Goal: Task Accomplishment & Management: Manage account settings

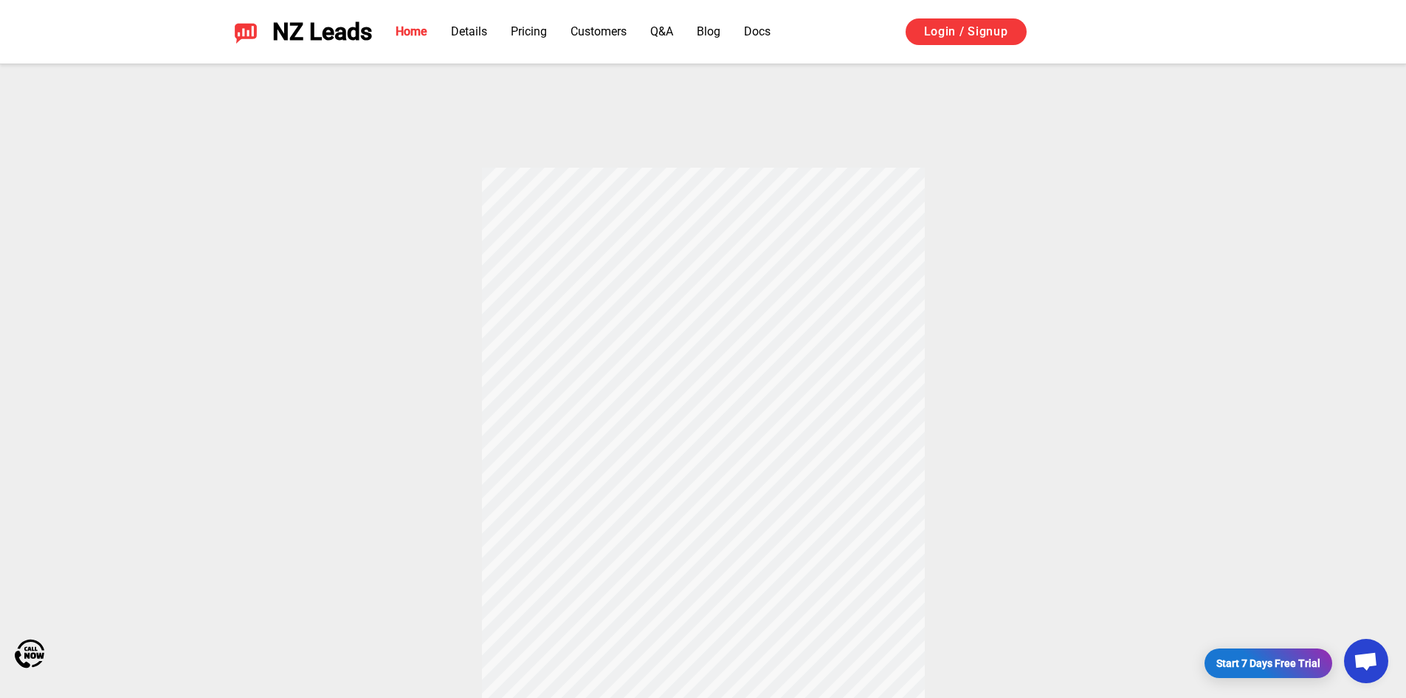
scroll to position [492, 0]
click at [469, 30] on link "Details" at bounding box center [469, 31] width 36 height 14
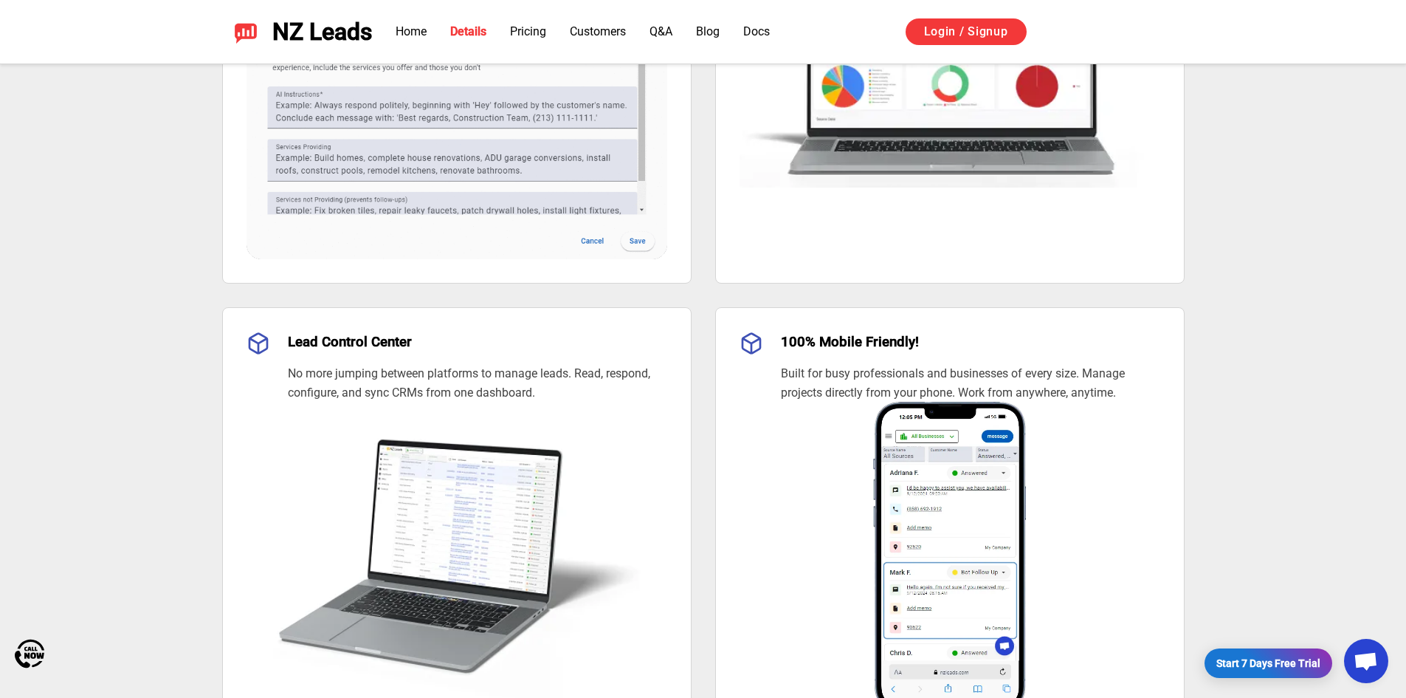
scroll to position [496, 0]
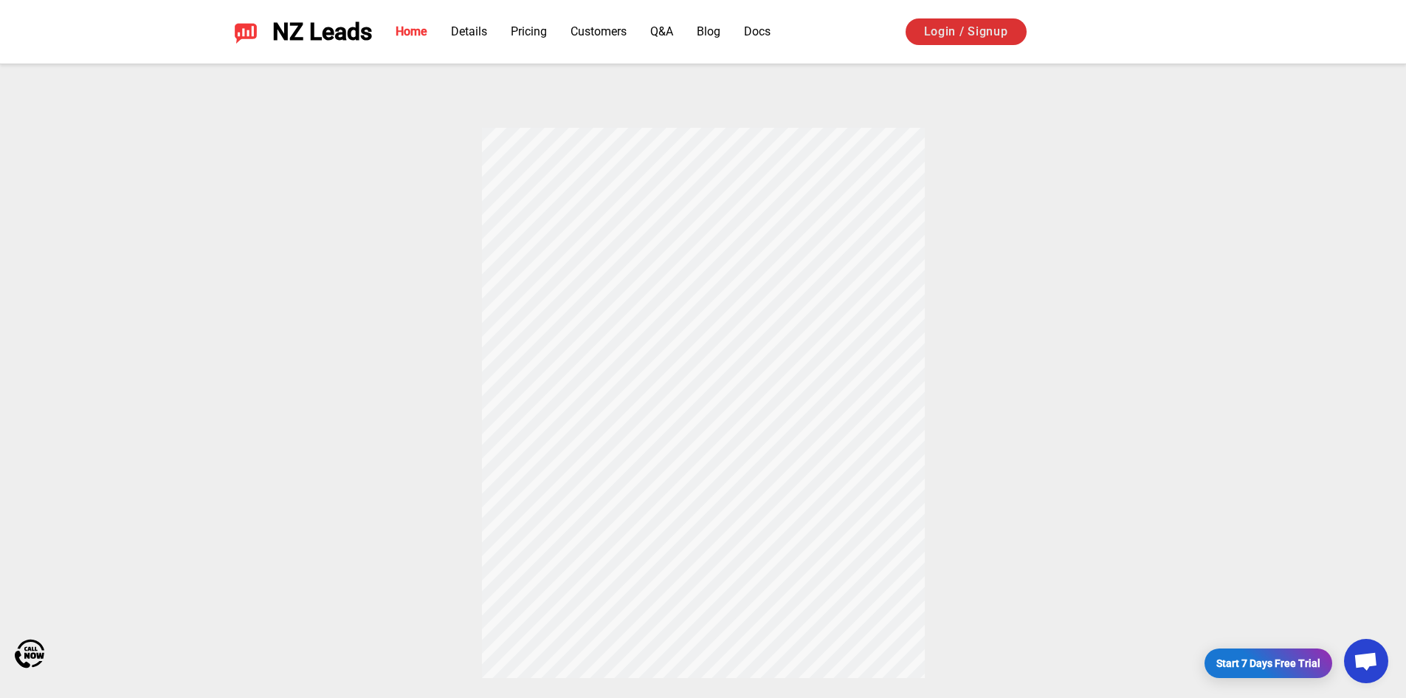
click at [962, 35] on link "Login / Signup" at bounding box center [966, 31] width 121 height 27
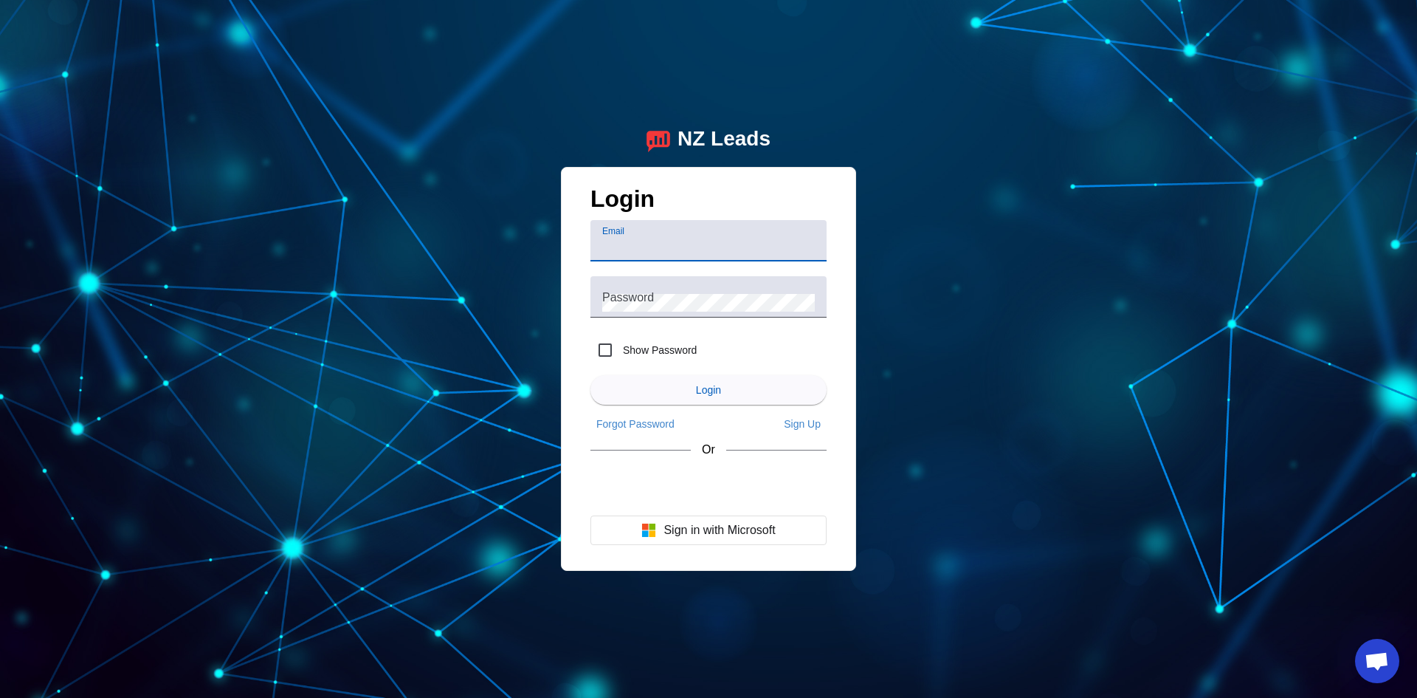
click at [687, 247] on input "Email" at bounding box center [708, 247] width 213 height 18
click at [940, 216] on div "NZ Leads Login Email Password Show Password Login Forgot Password Sign Up Or Si…" at bounding box center [708, 349] width 1417 height 698
drag, startPoint x: 657, startPoint y: 227, endPoint x: 656, endPoint y: 239, distance: 12.6
click at [657, 227] on div "Email" at bounding box center [708, 240] width 213 height 41
type input "[EMAIL_ADDRESS][DOMAIN_NAME]"
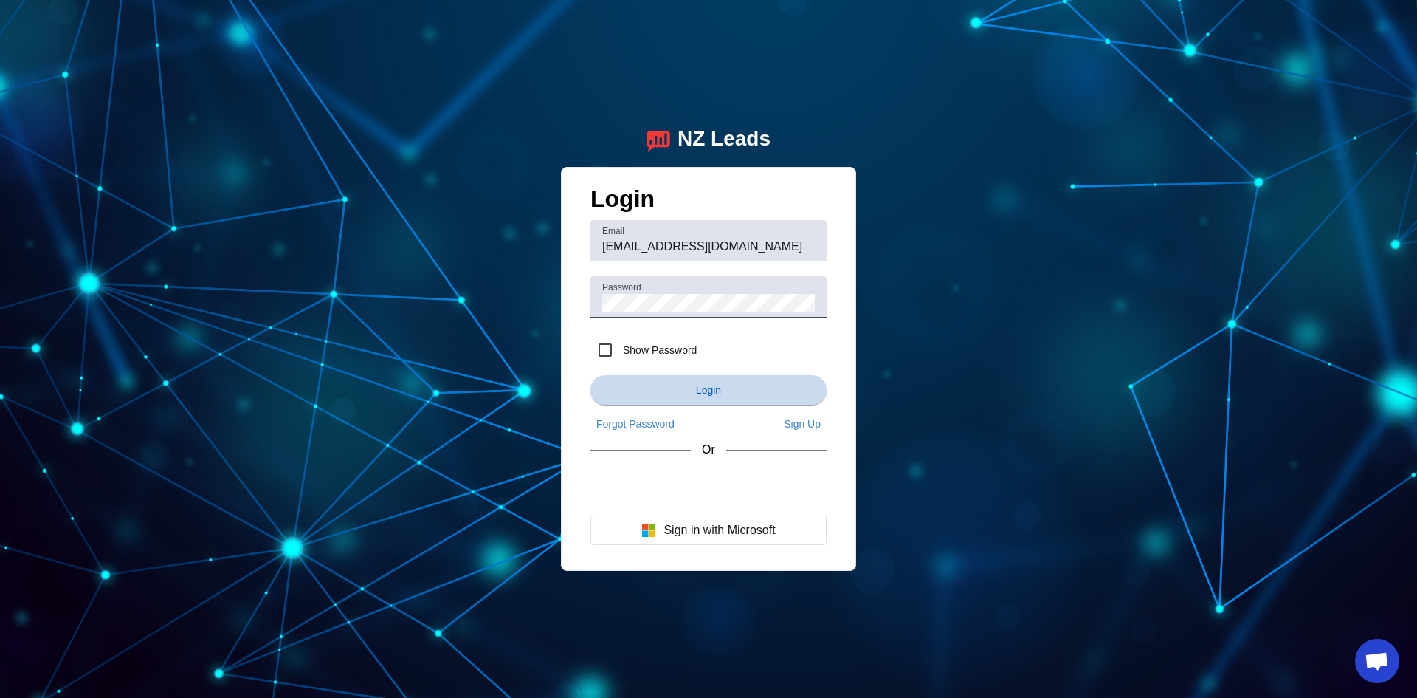
click at [656, 391] on span "submit" at bounding box center [709, 389] width 236 height 35
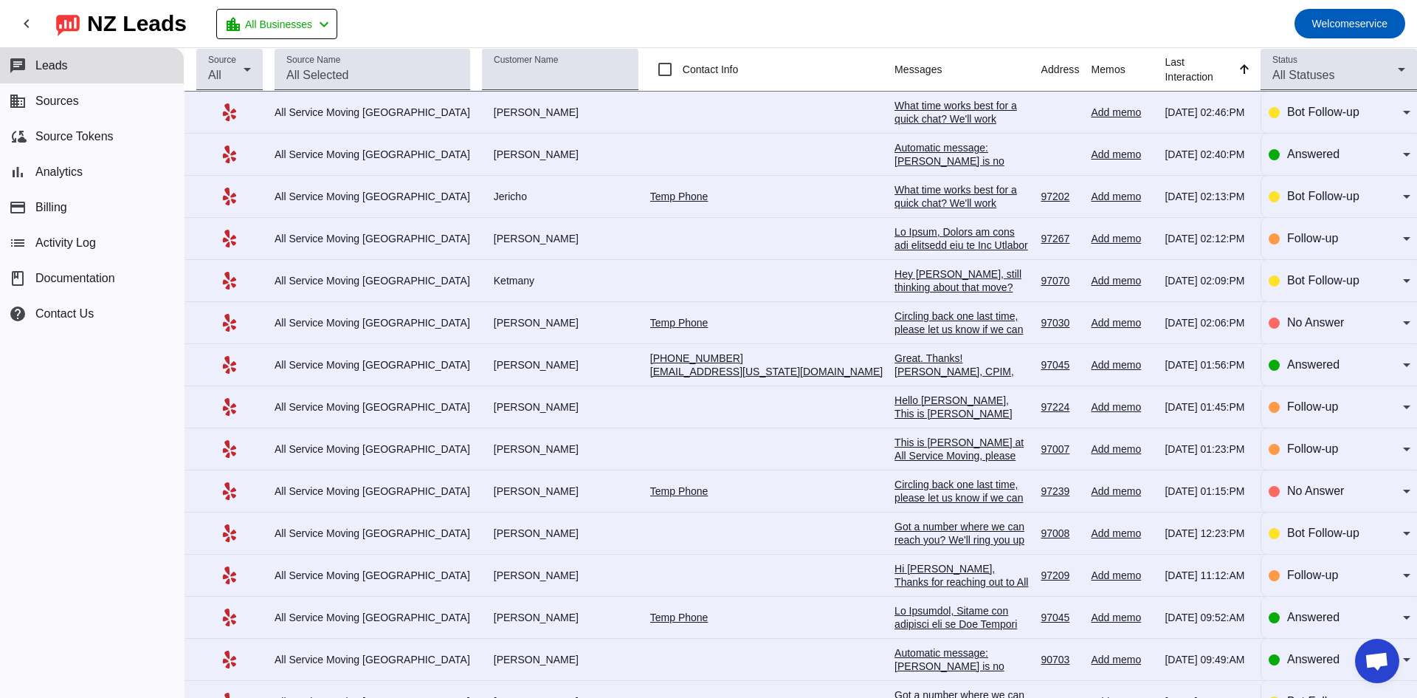
click at [895, 355] on div "Great. Thanks! [PERSON_NAME], CPIM, CSCP, CLTD IT Director ASCM [US_STATE] Chap…" at bounding box center [962, 397] width 134 height 93
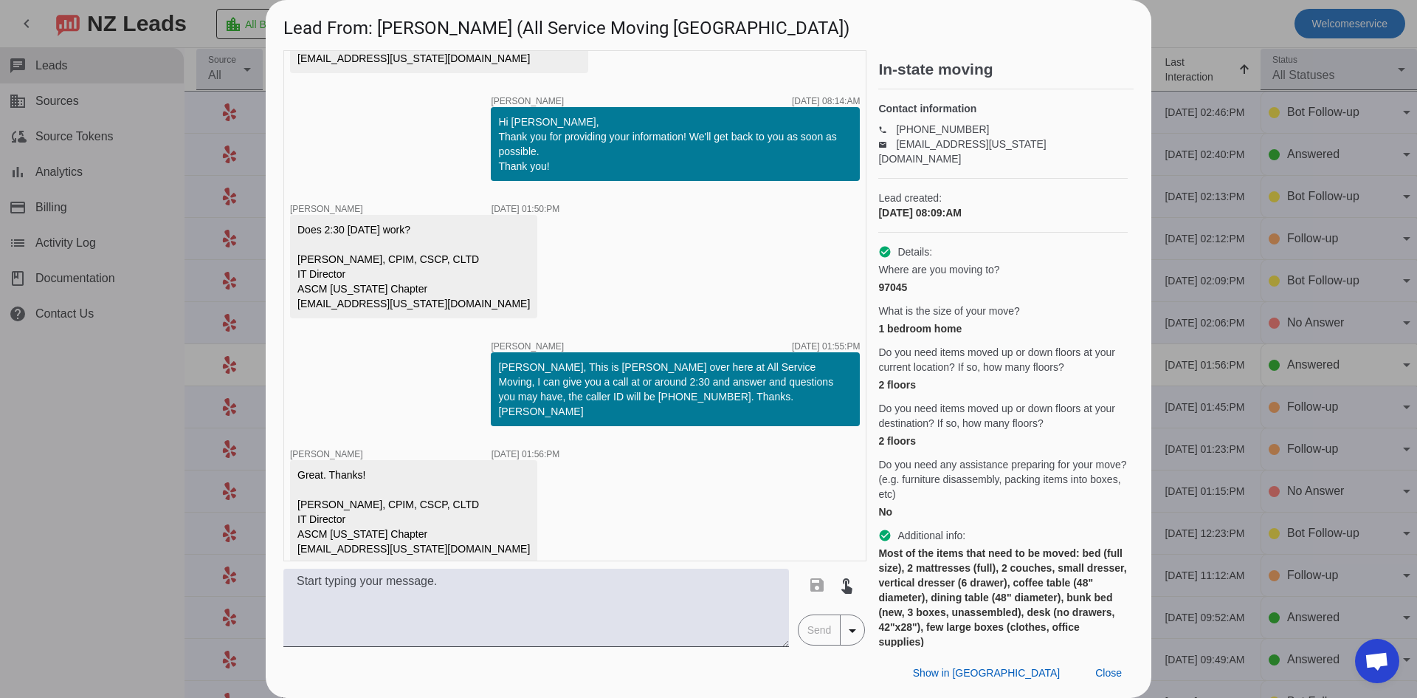
click at [1228, 36] on div at bounding box center [708, 349] width 1417 height 698
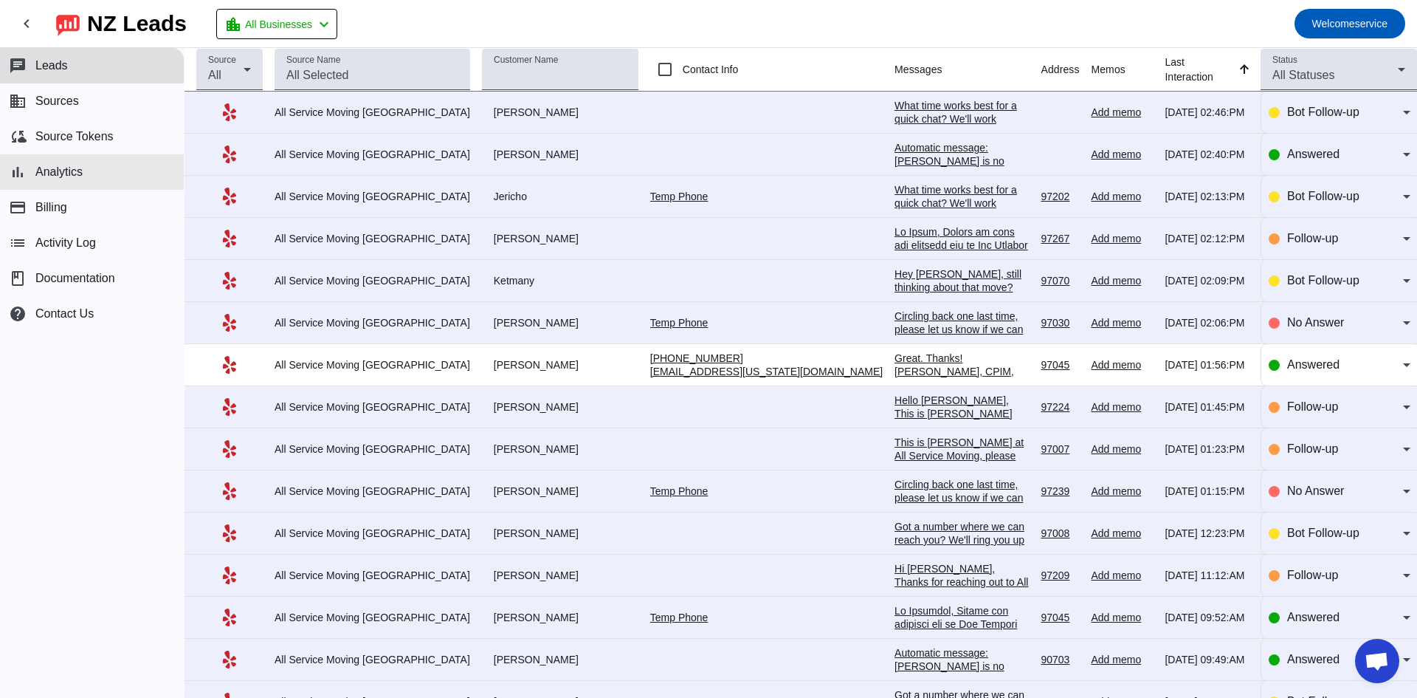
click at [68, 179] on button "bar_chart Analytics" at bounding box center [92, 171] width 184 height 35
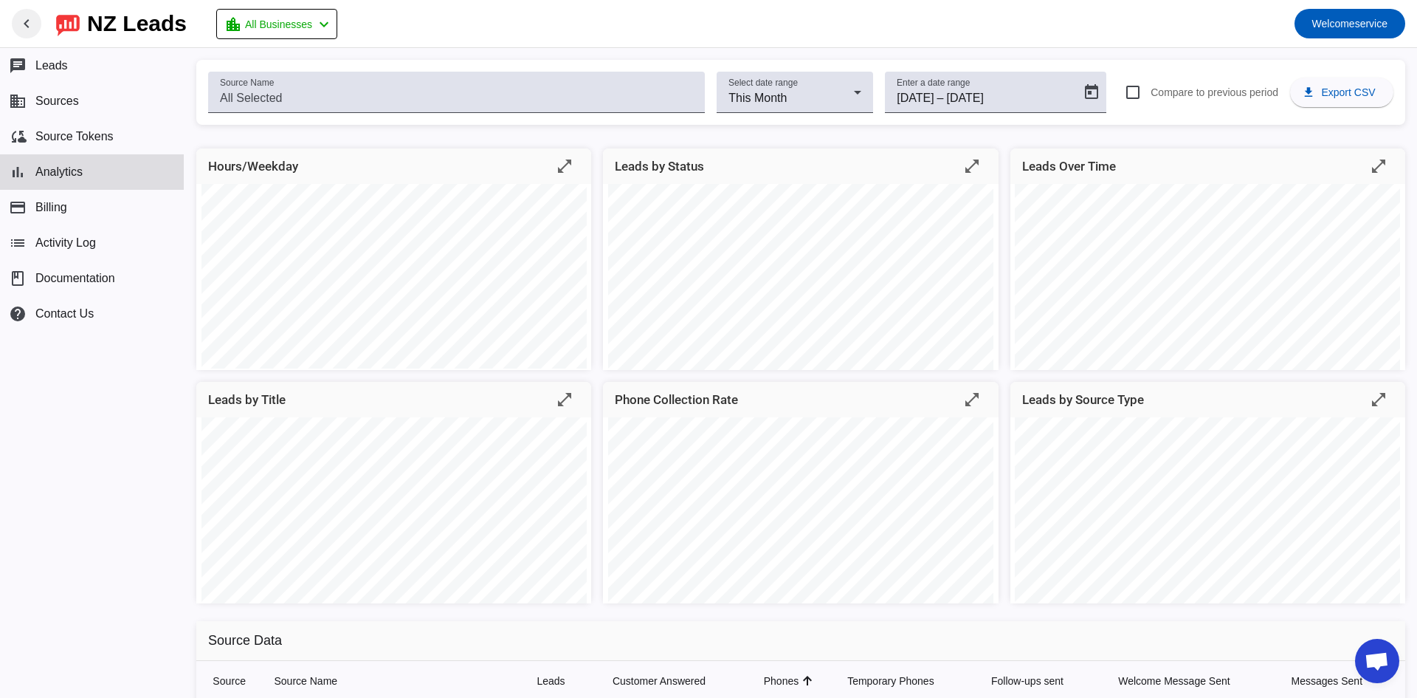
click at [23, 32] on mat-icon "chevron_left" at bounding box center [27, 24] width 18 height 18
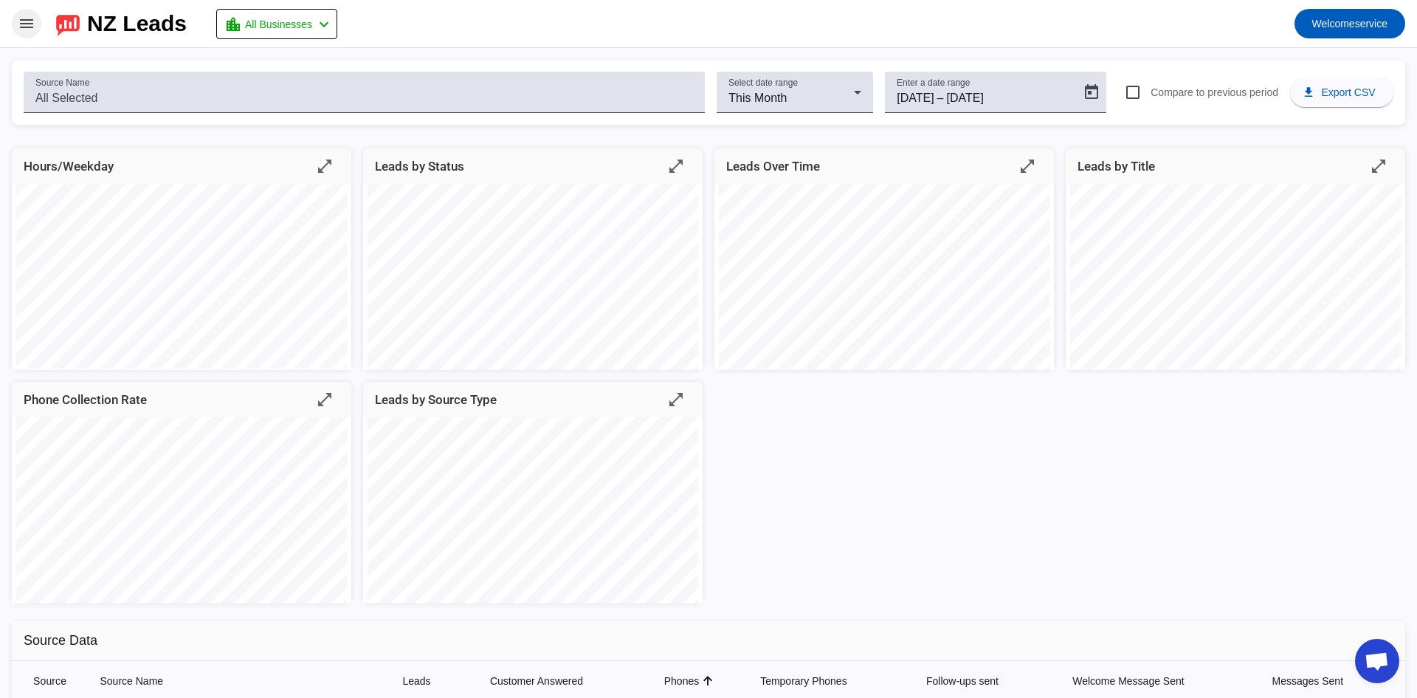
click at [23, 32] on mat-icon "menu" at bounding box center [27, 24] width 18 height 18
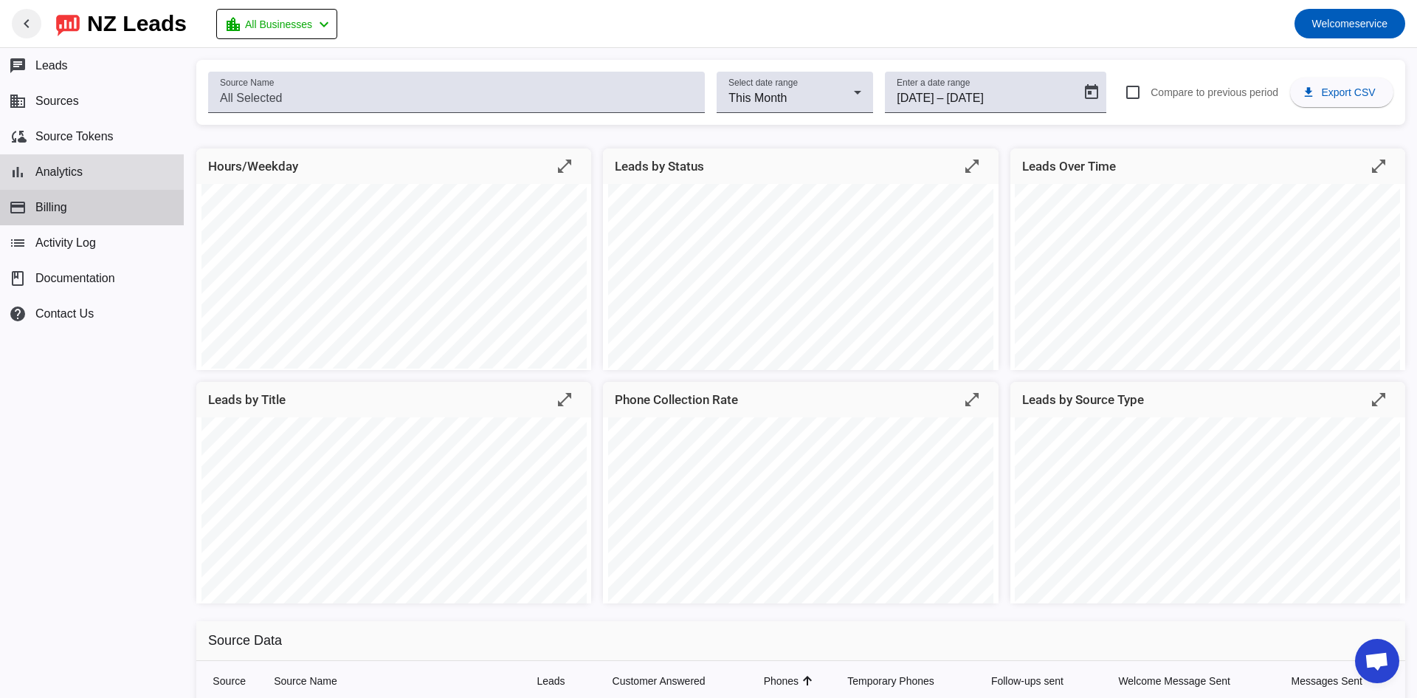
click at [63, 209] on span "Billing" at bounding box center [51, 207] width 32 height 13
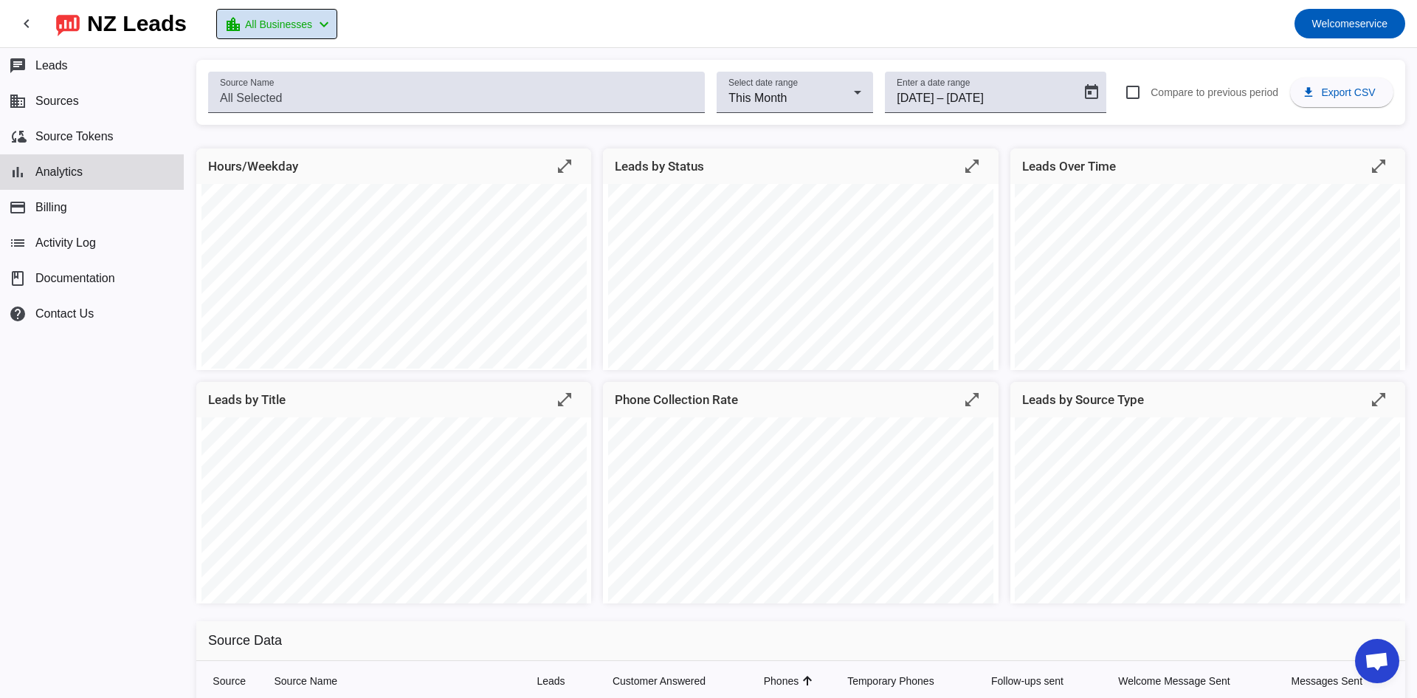
click at [331, 21] on mat-icon "chevron_left" at bounding box center [324, 25] width 18 height 18
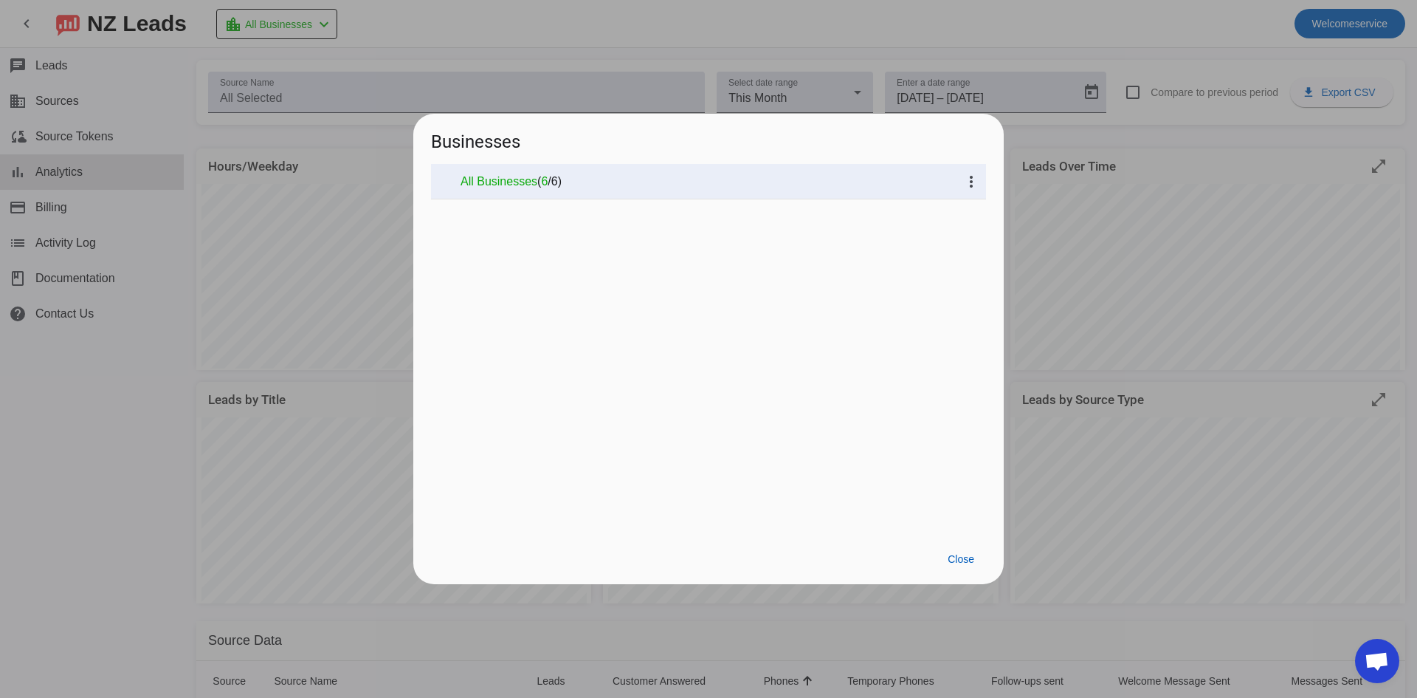
click at [448, 20] on div at bounding box center [708, 349] width 1417 height 698
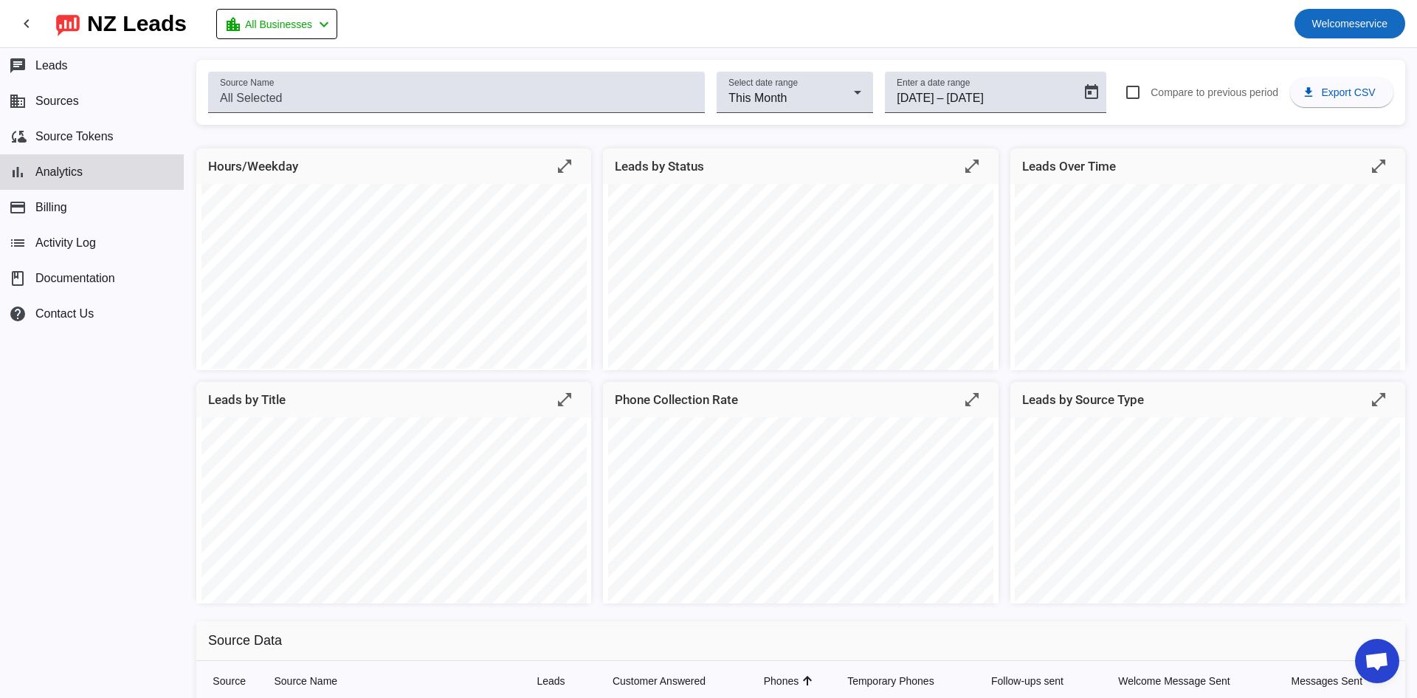
click at [1315, 32] on span "Welcome service" at bounding box center [1350, 23] width 75 height 21
click at [1189, 19] on div at bounding box center [708, 349] width 1417 height 698
click at [70, 102] on span "Sources" at bounding box center [57, 100] width 44 height 13
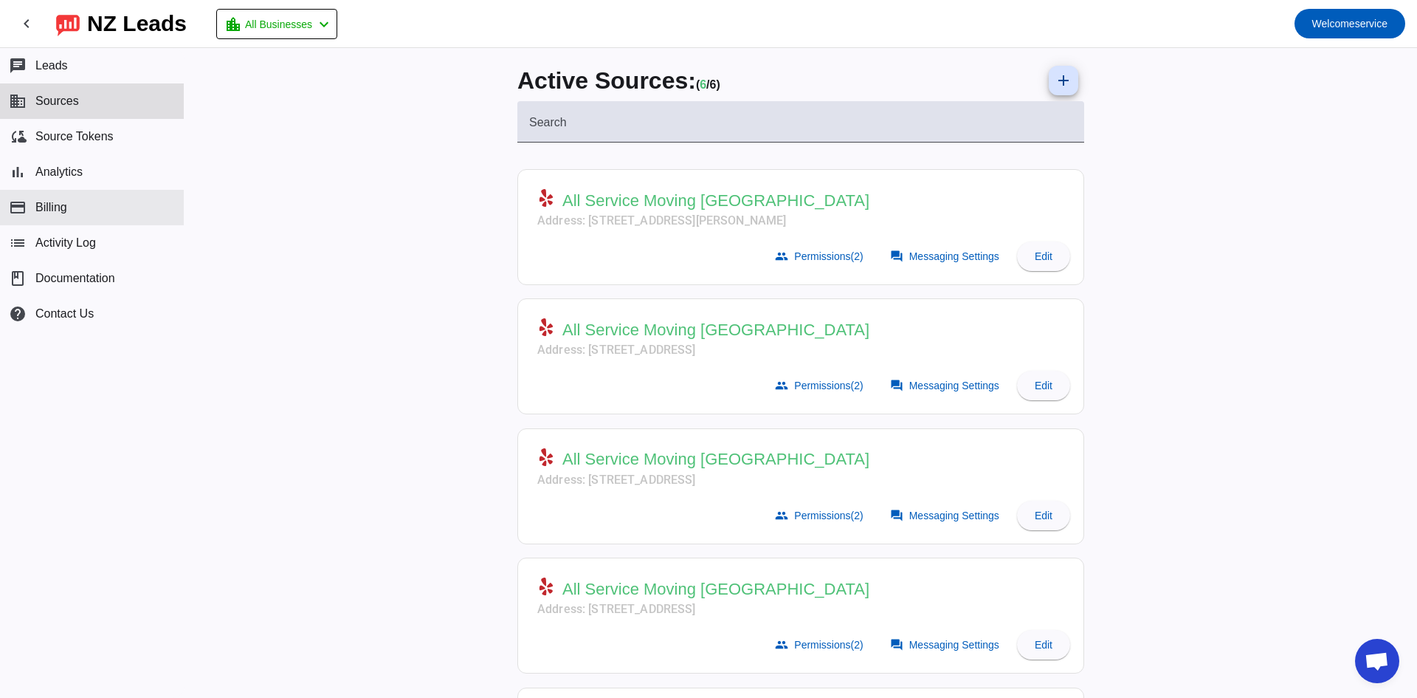
click at [49, 204] on span "Billing" at bounding box center [51, 207] width 32 height 13
click at [49, 309] on span "Contact Us" at bounding box center [64, 313] width 58 height 13
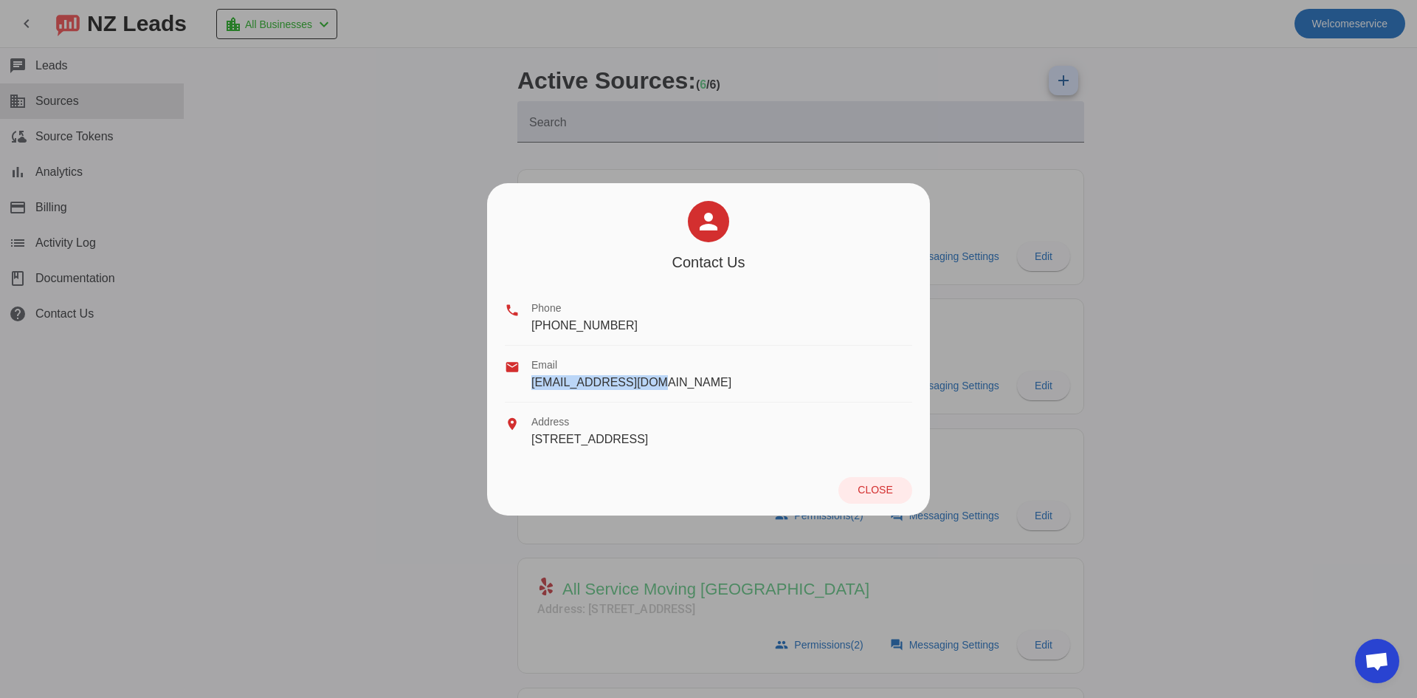
drag, startPoint x: 647, startPoint y: 383, endPoint x: 533, endPoint y: 382, distance: 114.4
click at [533, 382] on span "[EMAIL_ADDRESS][DOMAIN_NAME]" at bounding box center [632, 382] width 200 height 13
copy span "[EMAIL_ADDRESS][DOMAIN_NAME]"
click at [869, 494] on span "Close" at bounding box center [875, 490] width 35 height 12
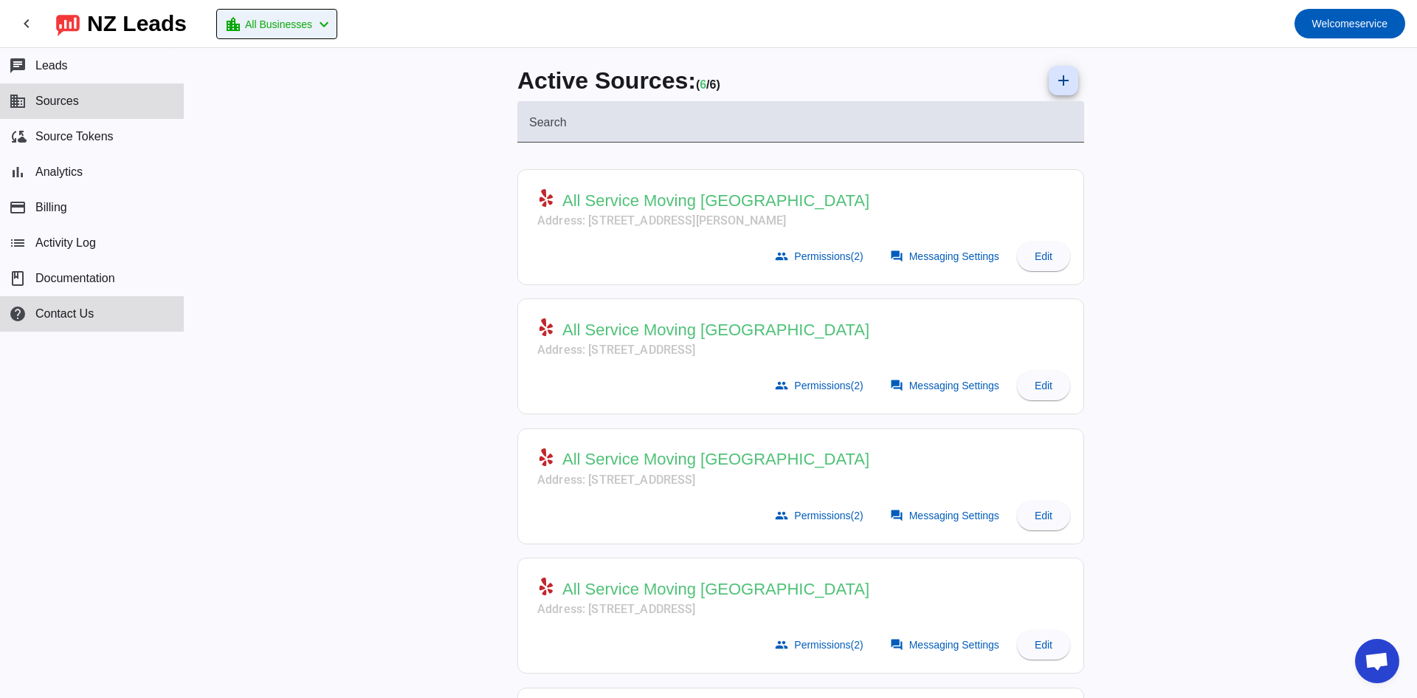
click at [307, 22] on span "All Businesses" at bounding box center [278, 24] width 67 height 21
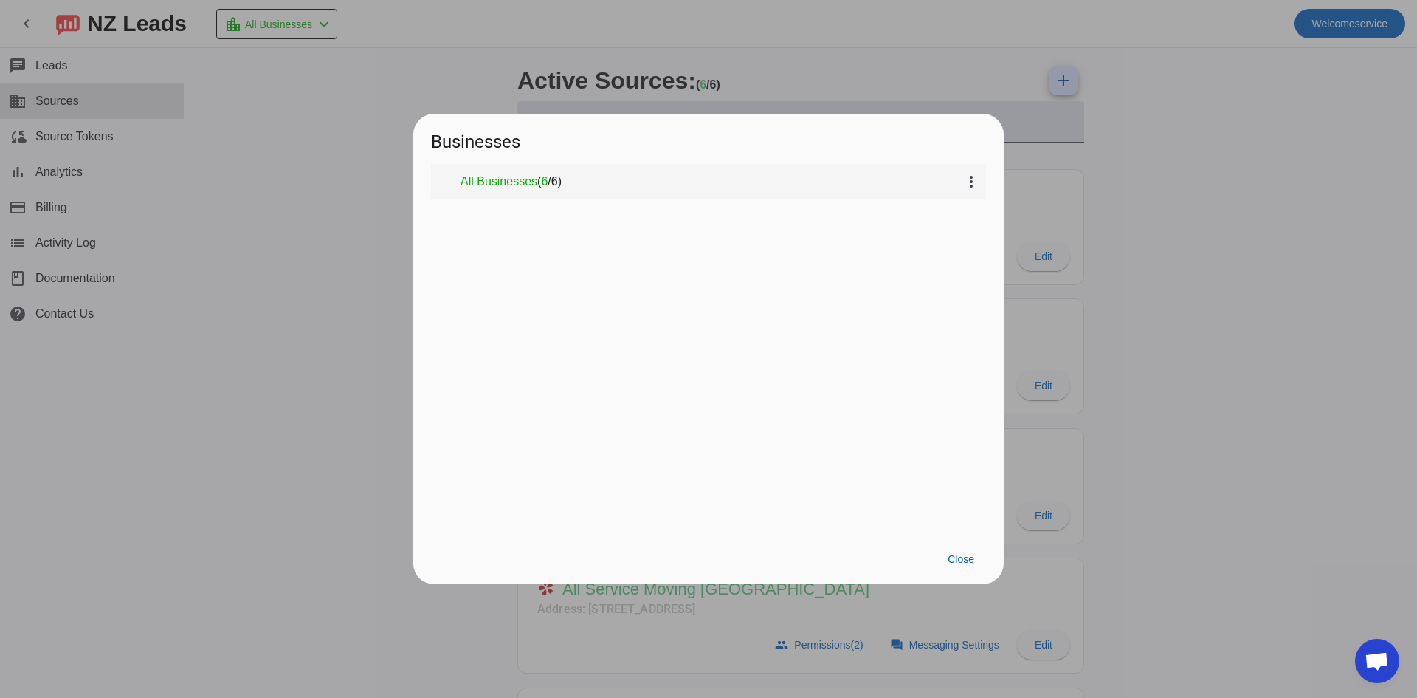
click at [481, 184] on span "All Businesses" at bounding box center [499, 181] width 77 height 15
click at [966, 177] on mat-icon "more_vert" at bounding box center [972, 182] width 18 height 18
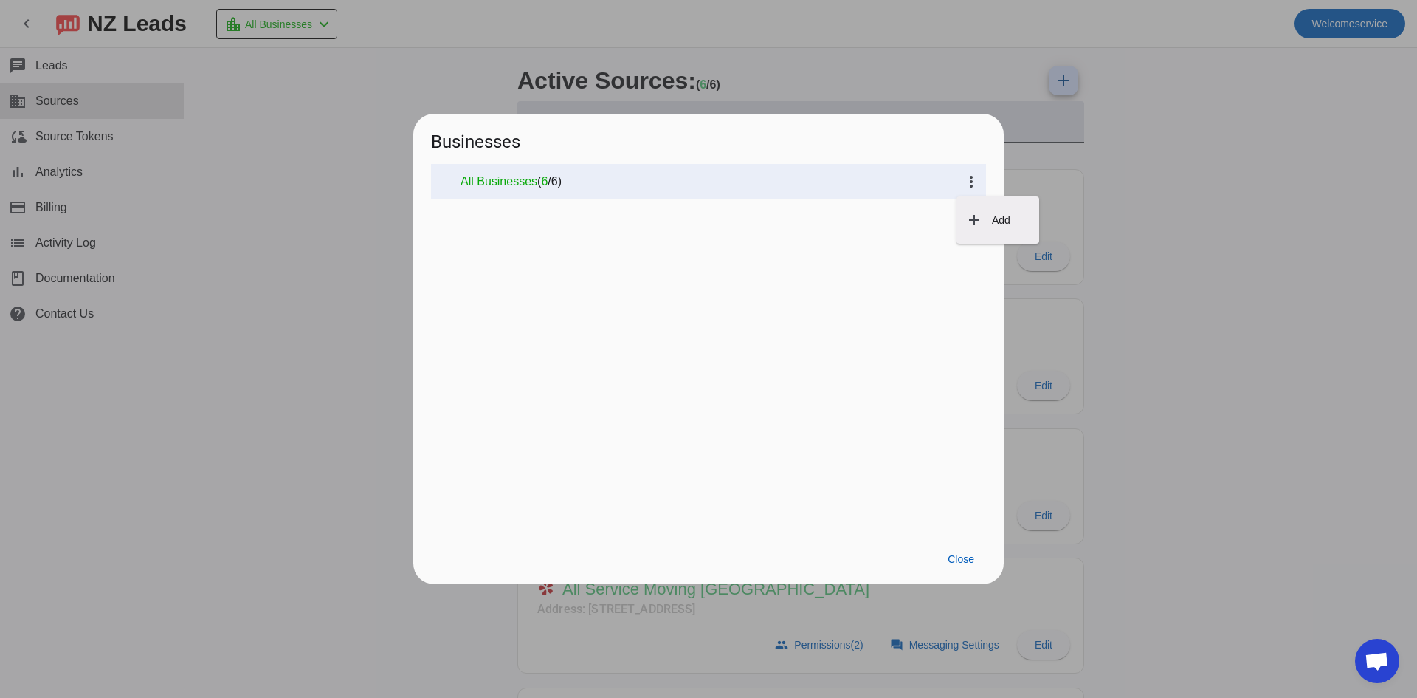
click at [1332, 247] on div at bounding box center [708, 349] width 1417 height 698
click at [946, 555] on span at bounding box center [961, 559] width 50 height 27
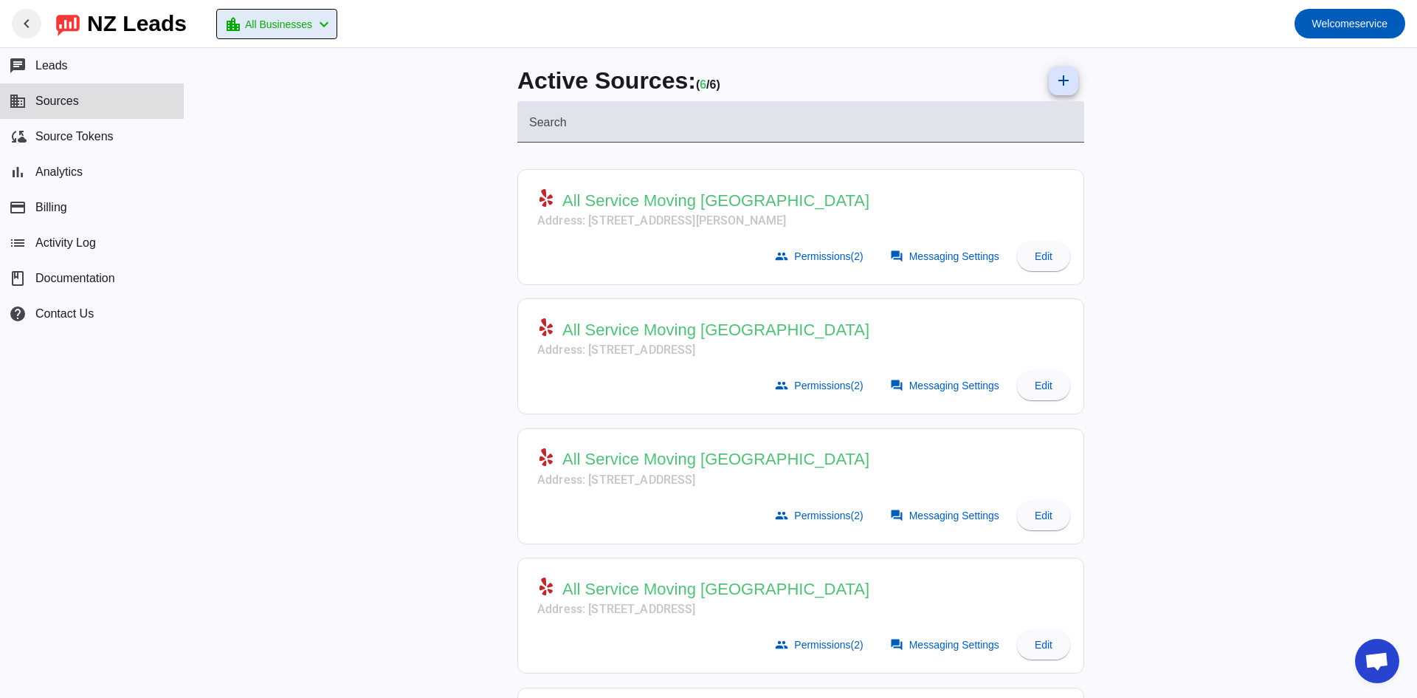
click at [19, 31] on mat-icon "chevron_left" at bounding box center [27, 24] width 18 height 18
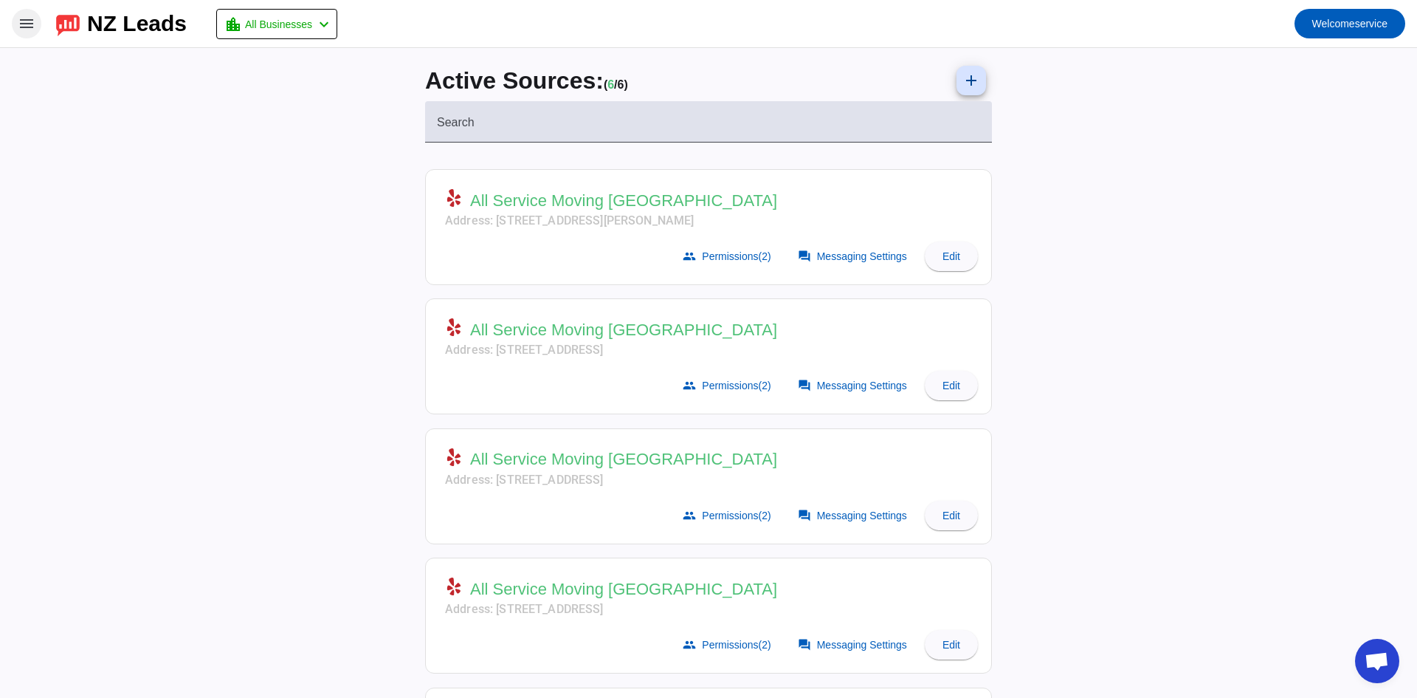
click at [19, 31] on mat-icon "menu" at bounding box center [27, 24] width 18 height 18
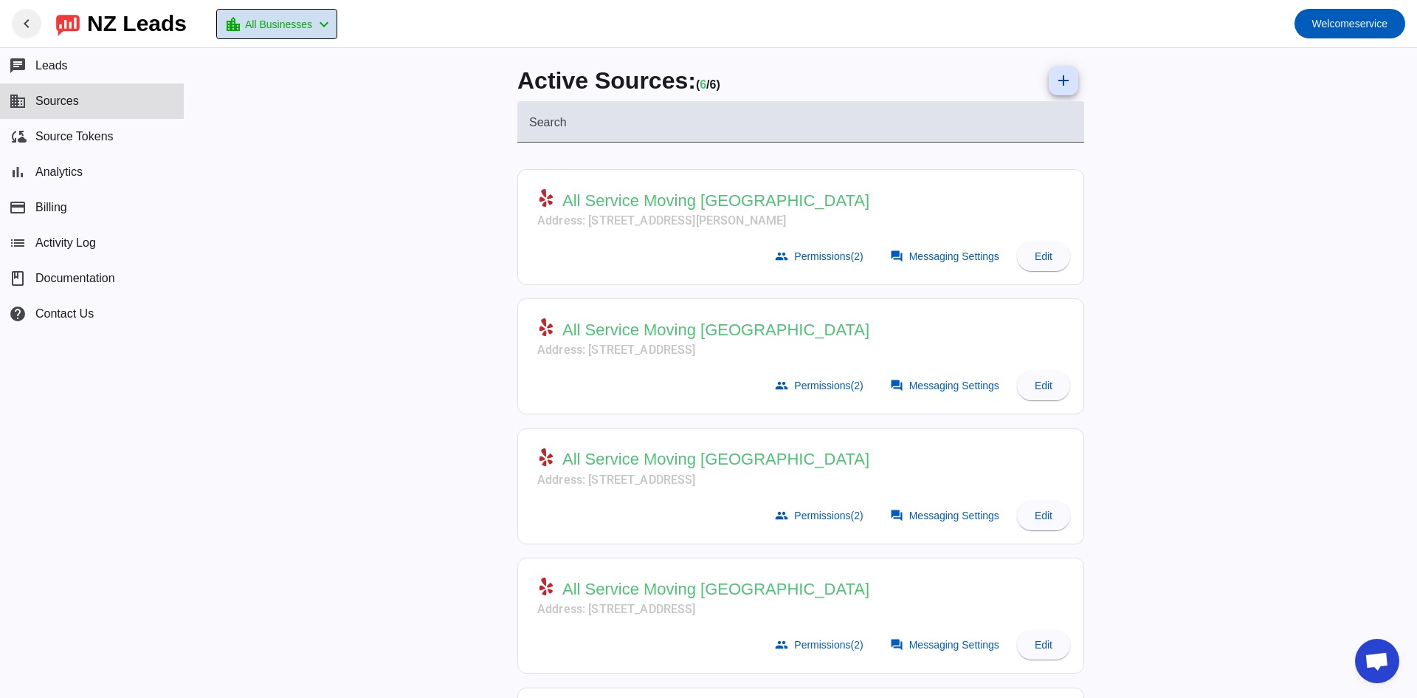
click at [290, 26] on span "All Businesses" at bounding box center [278, 24] width 67 height 21
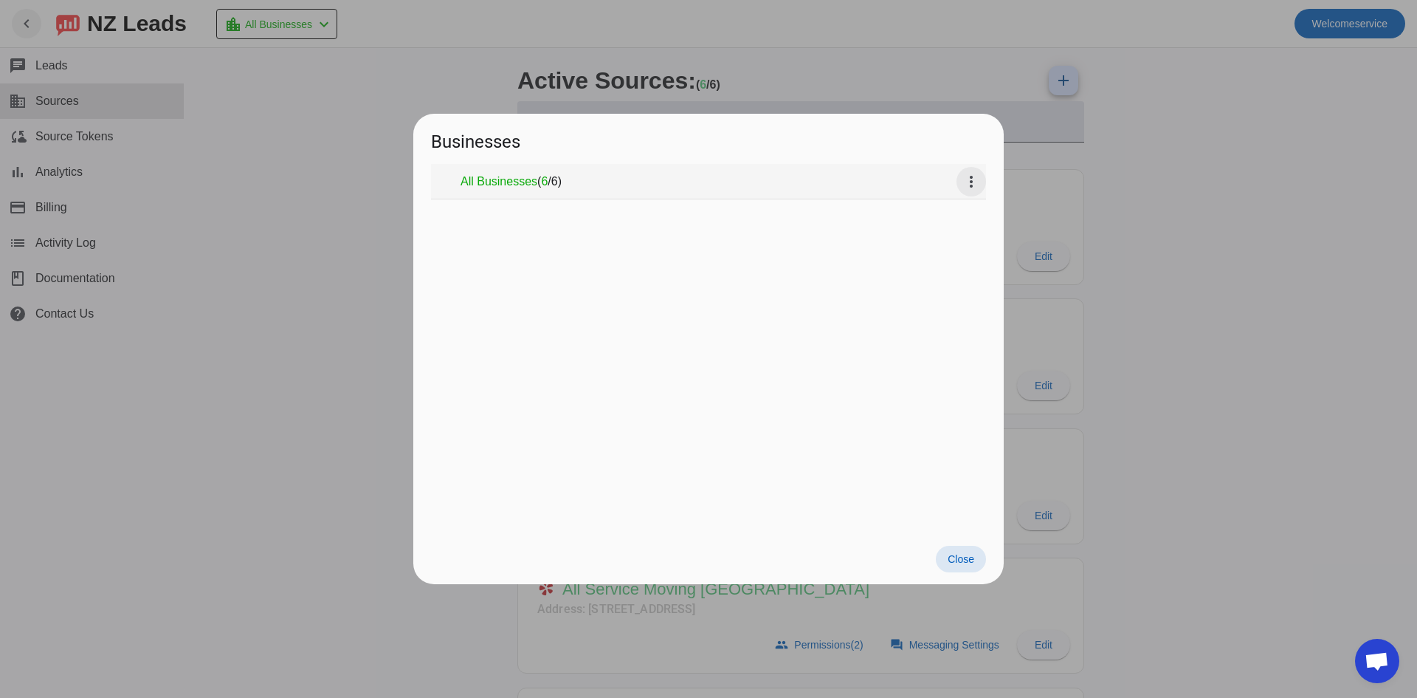
click at [980, 178] on span at bounding box center [971, 181] width 35 height 35
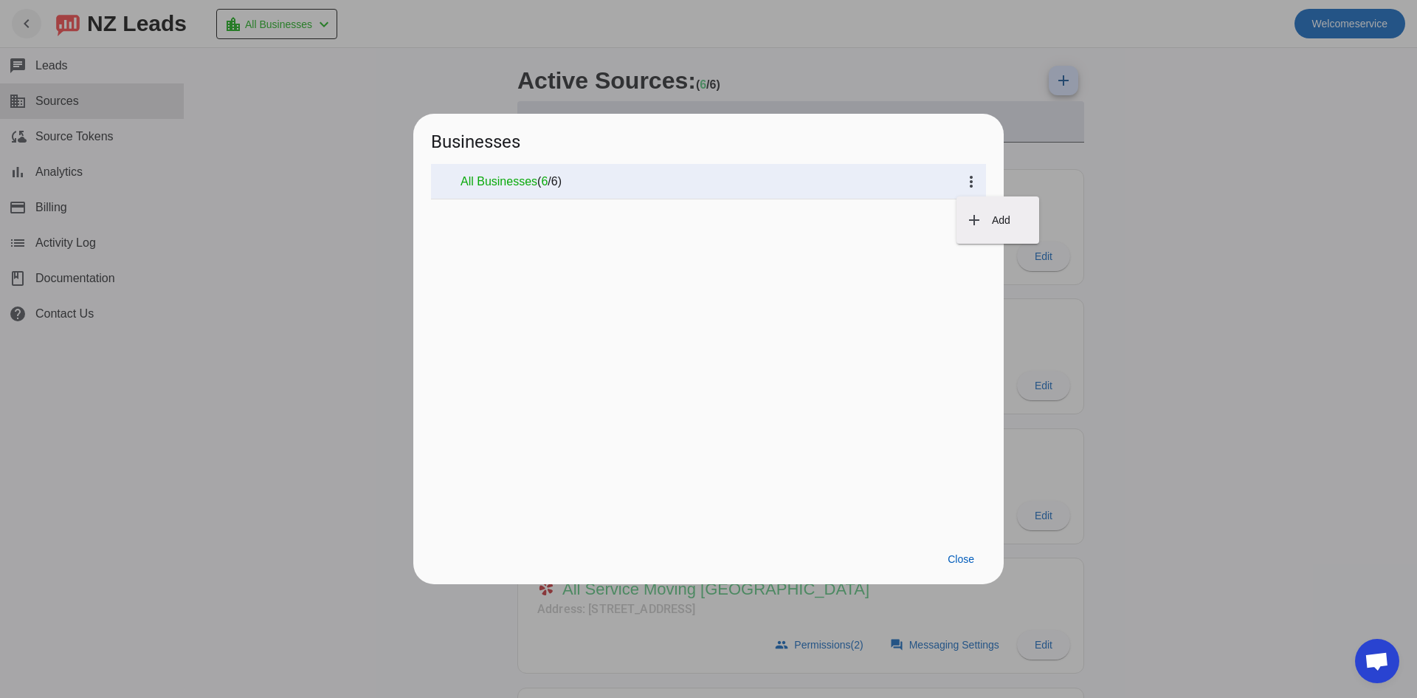
click at [962, 554] on div at bounding box center [708, 349] width 1417 height 698
click at [1136, 376] on div at bounding box center [708, 349] width 1417 height 698
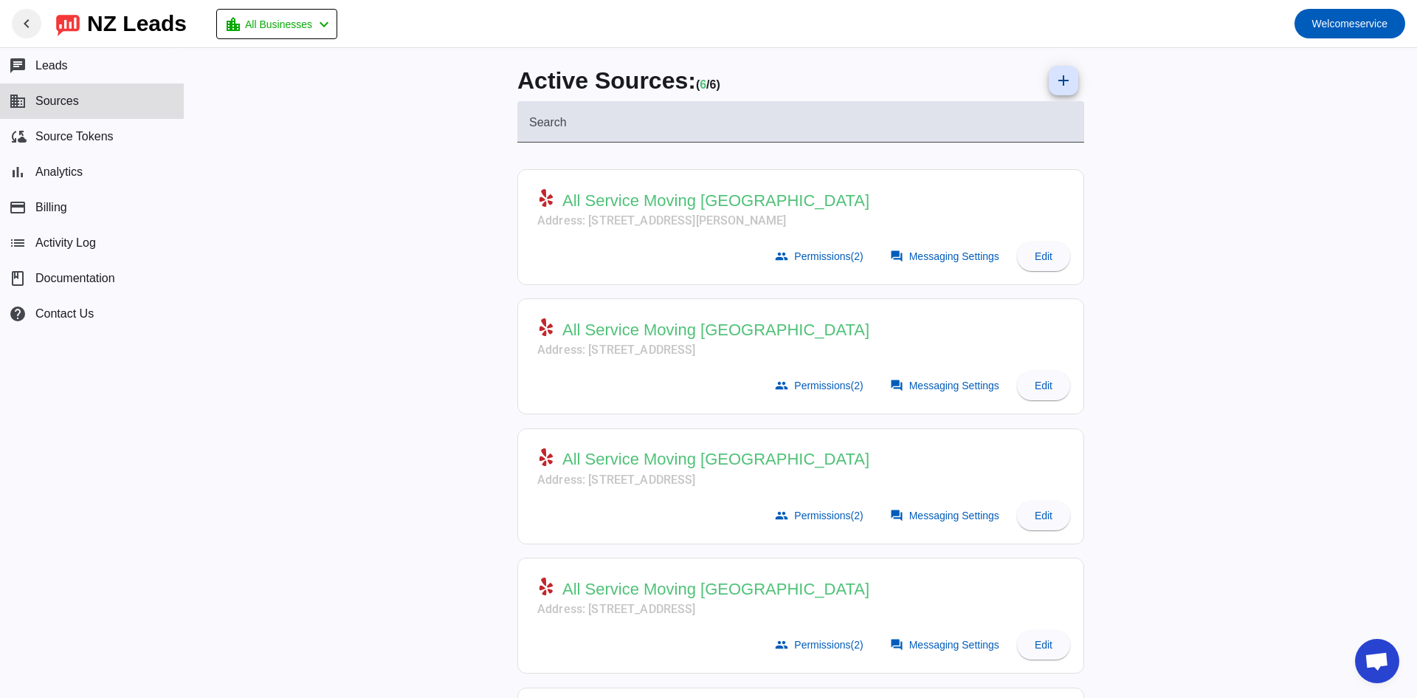
click at [1366, 658] on span "Open chat" at bounding box center [1377, 662] width 24 height 21
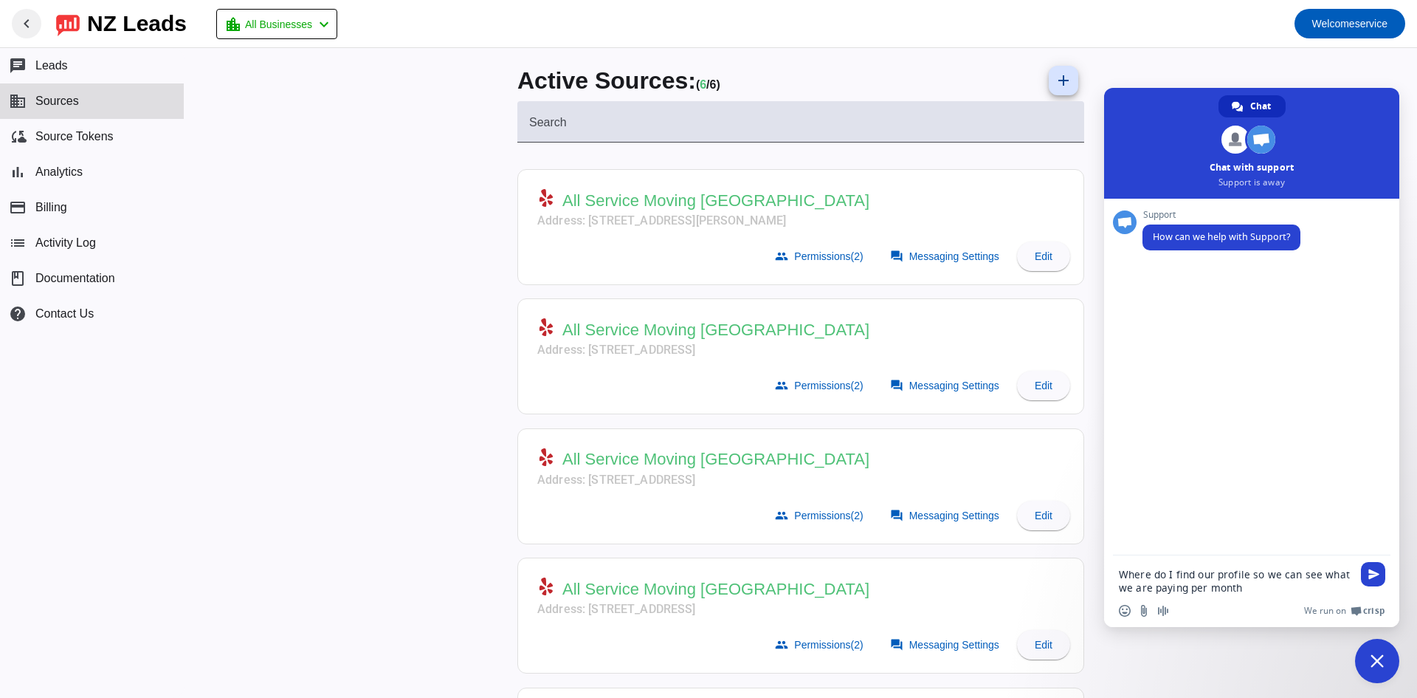
type textarea "Where do I find our profile so we can see what we are paying per month?"
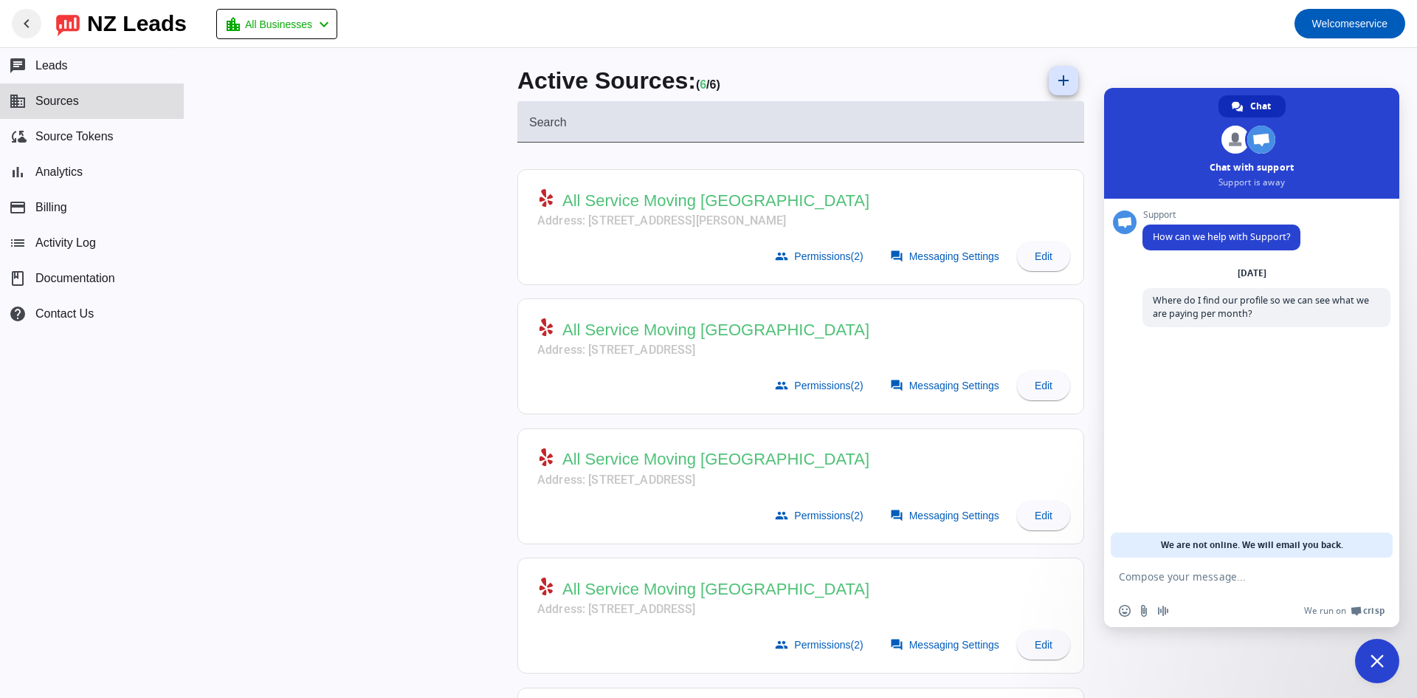
click at [1369, 663] on span "Close chat" at bounding box center [1377, 661] width 44 height 44
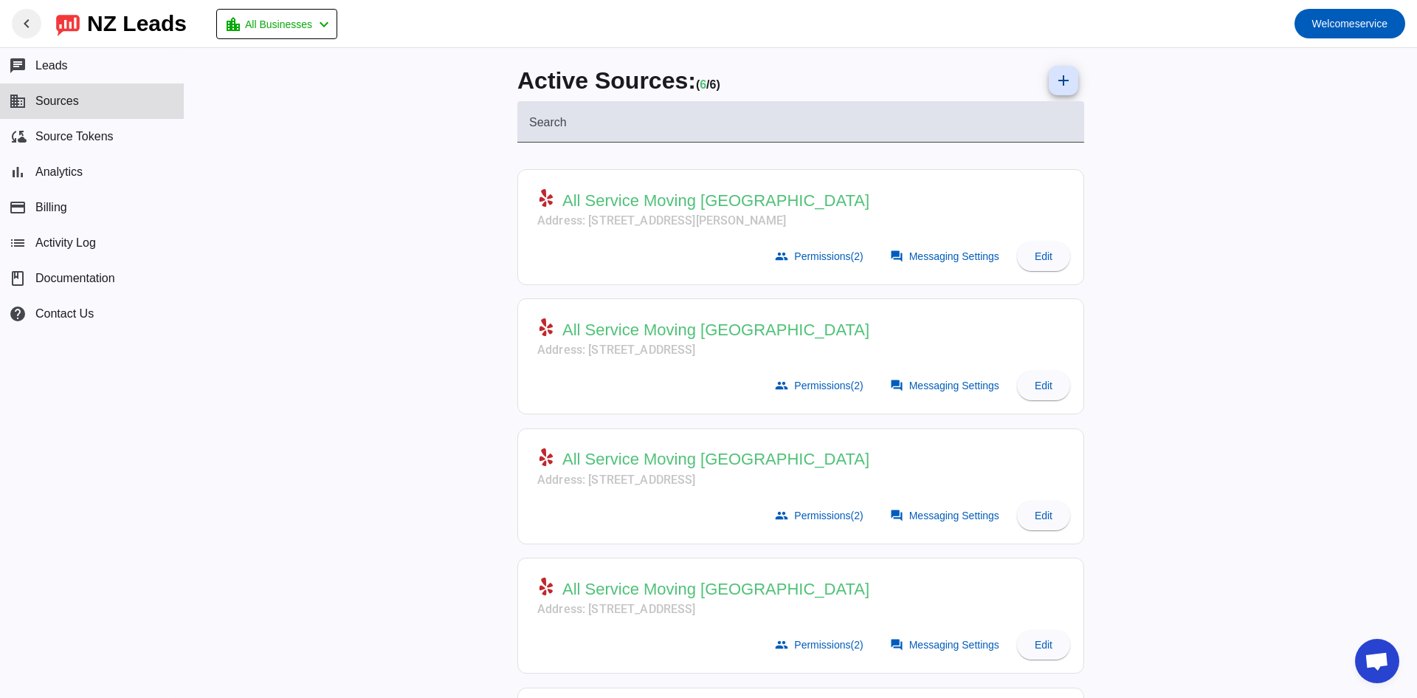
click at [42, 102] on span "Sources" at bounding box center [57, 100] width 44 height 13
click at [49, 67] on span "Leads" at bounding box center [51, 65] width 32 height 13
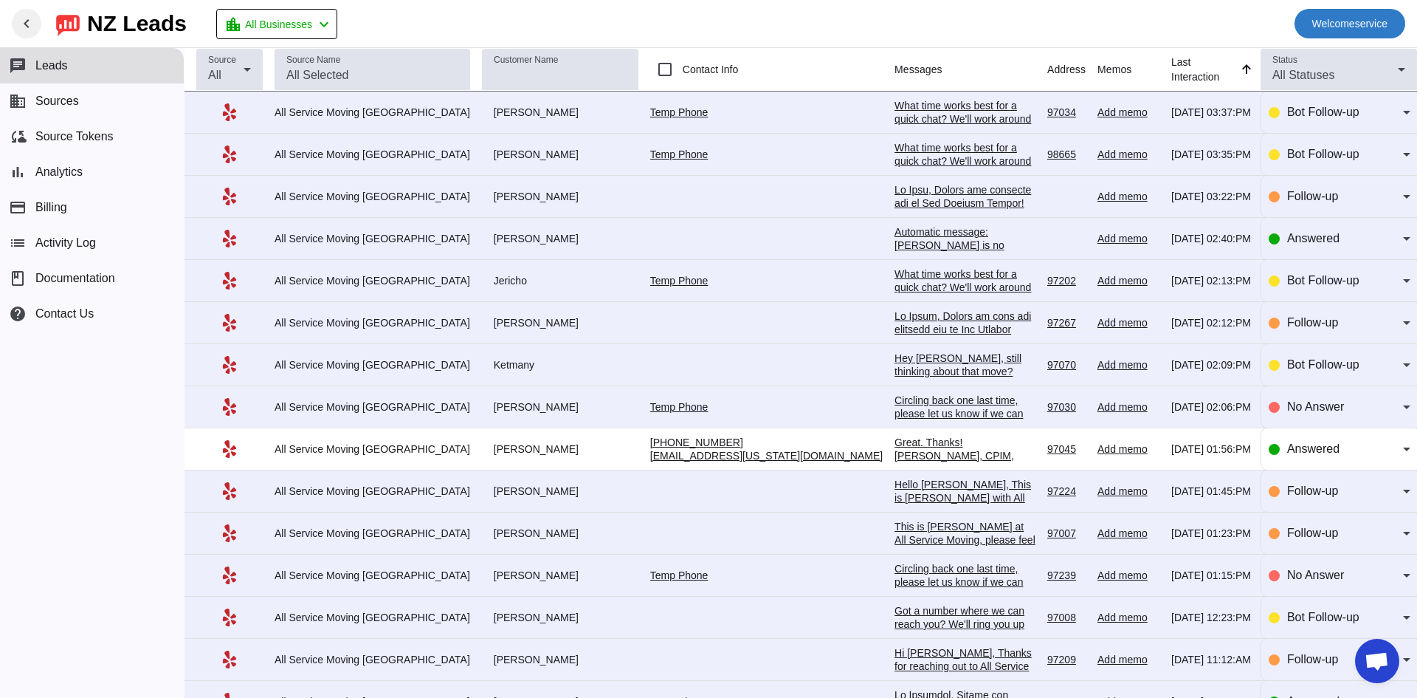
click at [1368, 16] on span "Welcome service" at bounding box center [1350, 23] width 75 height 21
click at [556, 0] on div at bounding box center [708, 349] width 1417 height 698
click at [36, 101] on span "Sources" at bounding box center [57, 100] width 44 height 13
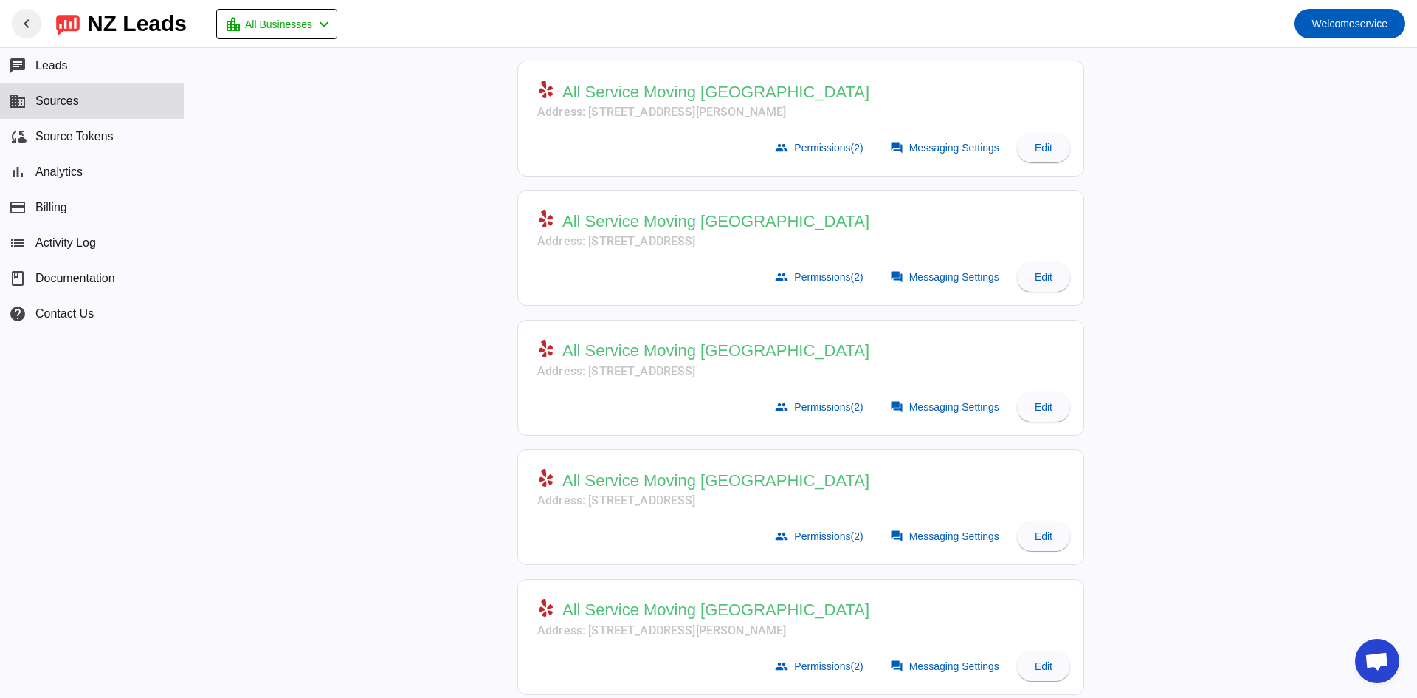
scroll to position [246, 0]
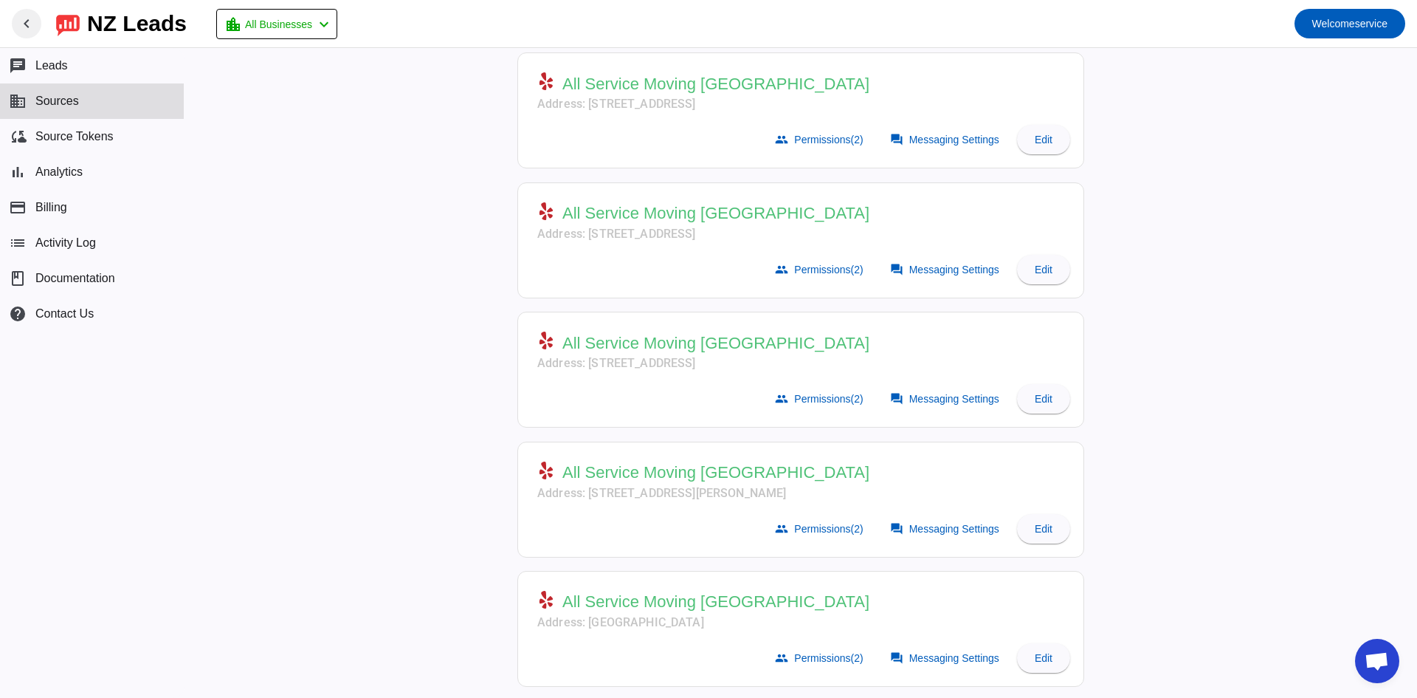
click at [704, 491] on mat-card-subtitle "Address: [STREET_ADDRESS][PERSON_NAME]" at bounding box center [703, 493] width 332 height 18
click at [953, 536] on span at bounding box center [946, 529] width 130 height 30
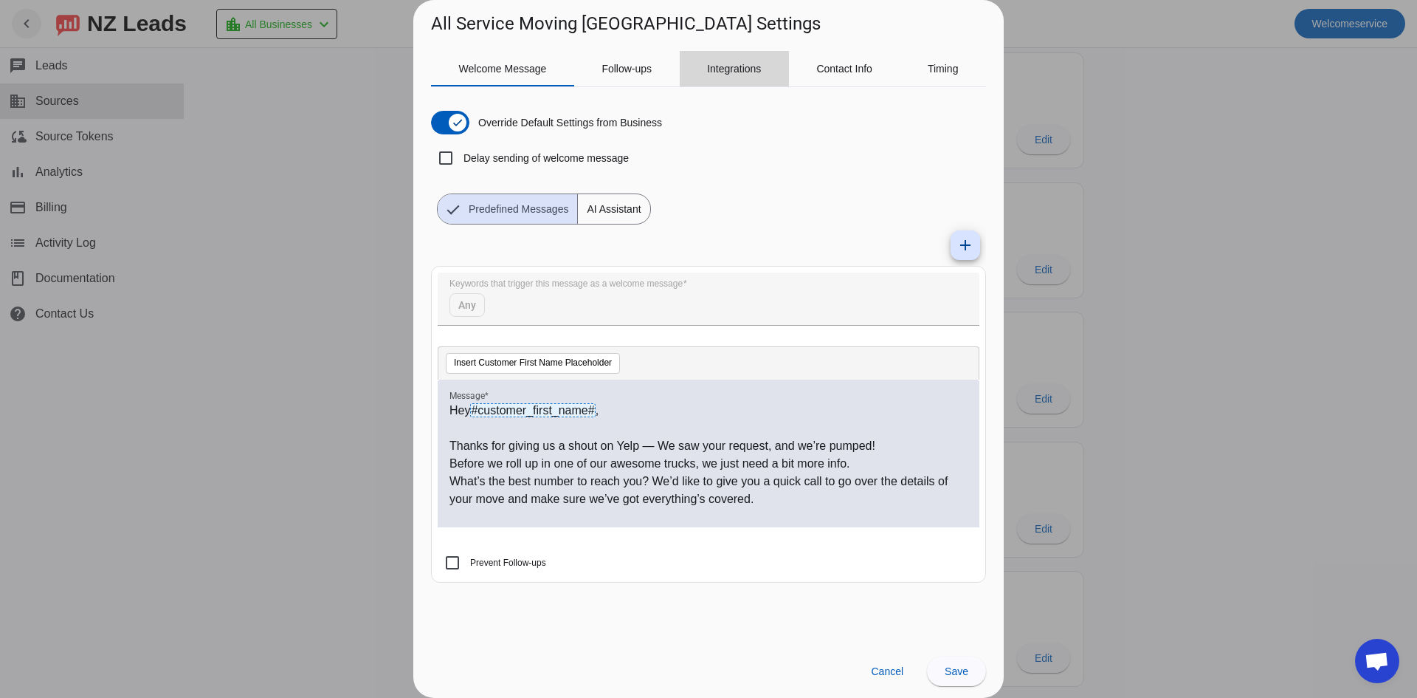
click at [736, 63] on span "Integrations" at bounding box center [734, 68] width 54 height 10
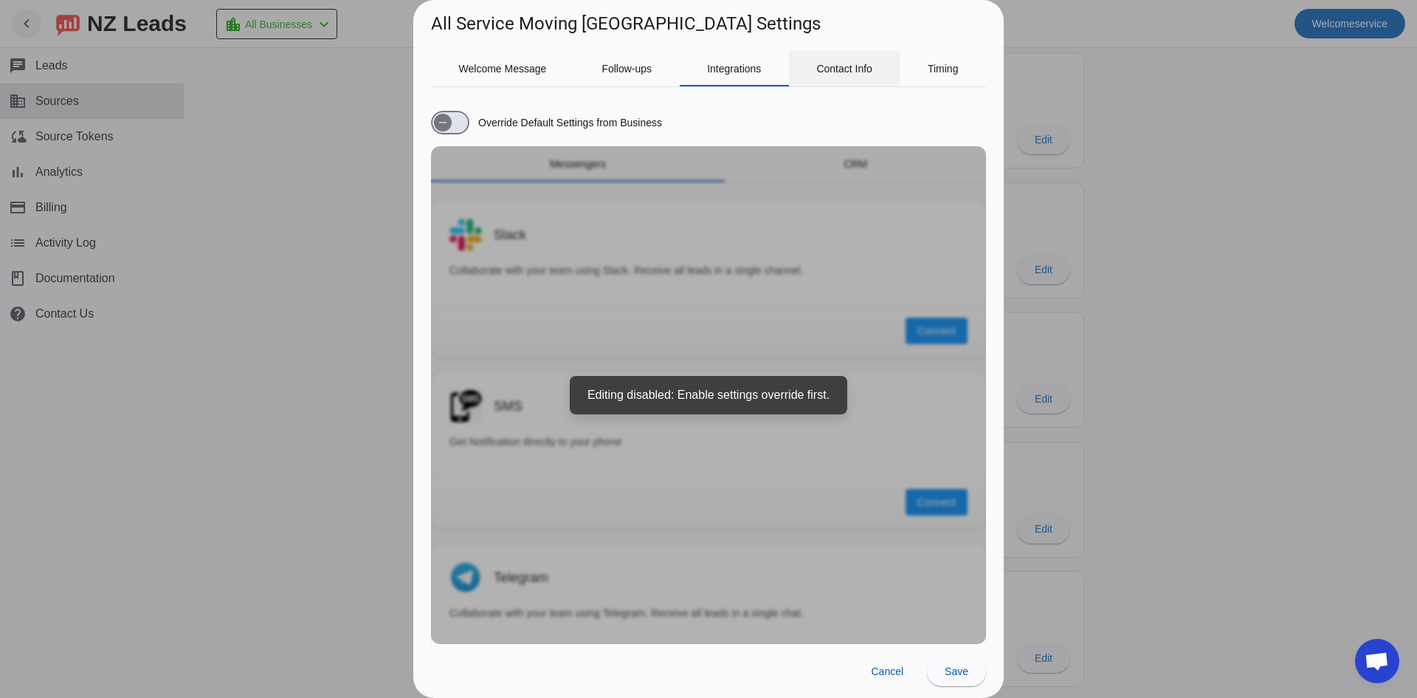
click at [853, 72] on span "Contact Info" at bounding box center [844, 68] width 56 height 10
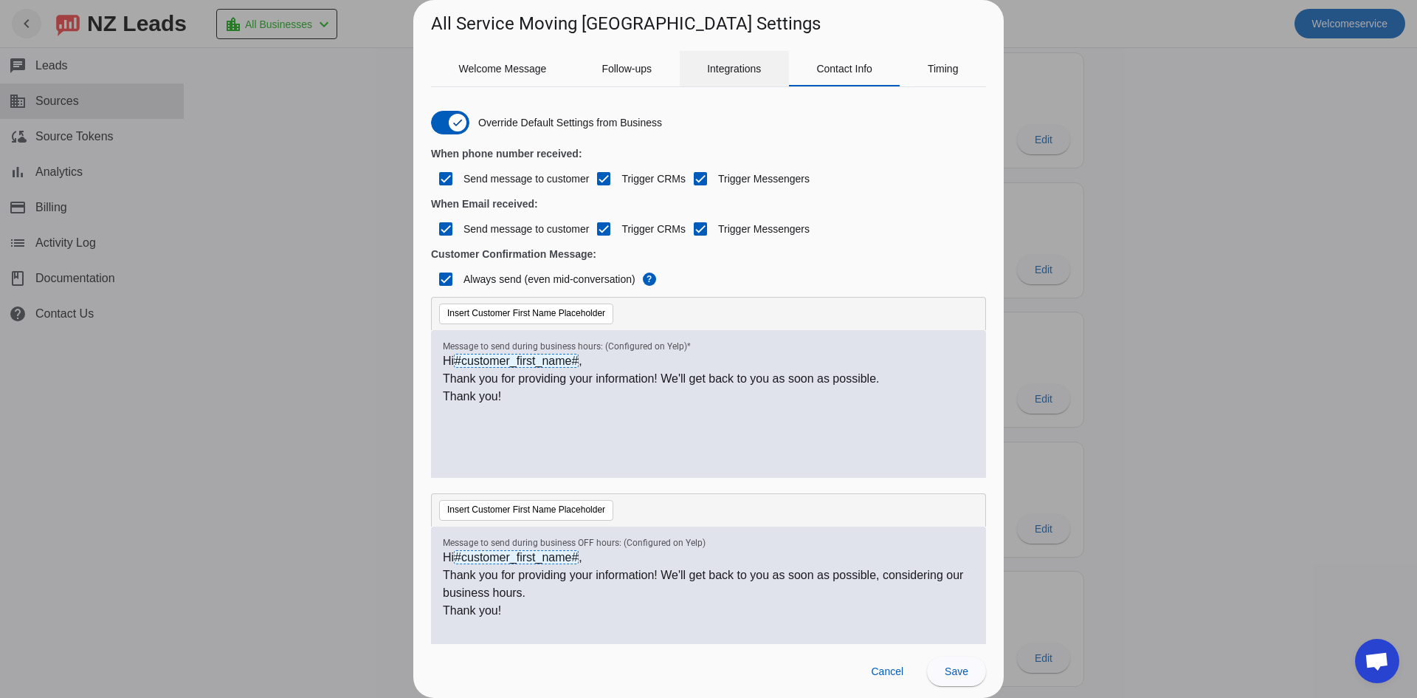
click at [719, 63] on span "Integrations" at bounding box center [734, 68] width 54 height 10
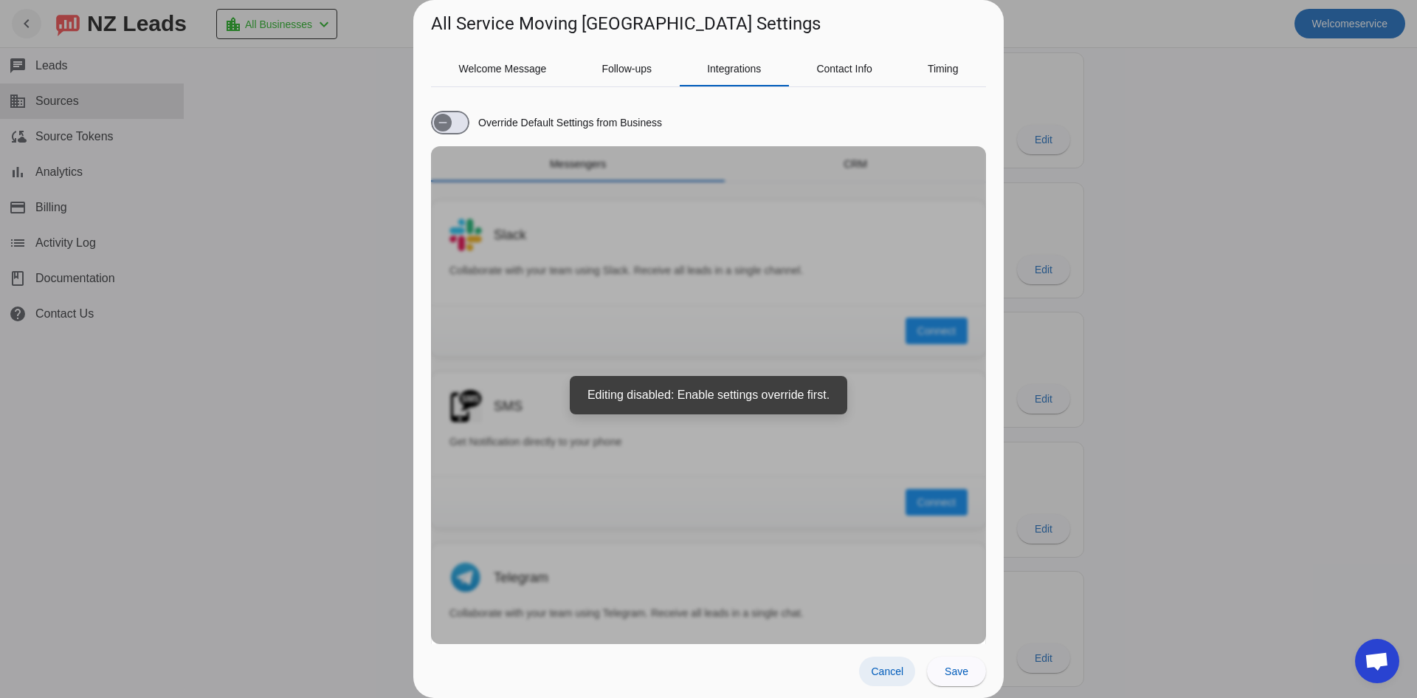
click at [883, 676] on span "Cancel" at bounding box center [887, 671] width 32 height 12
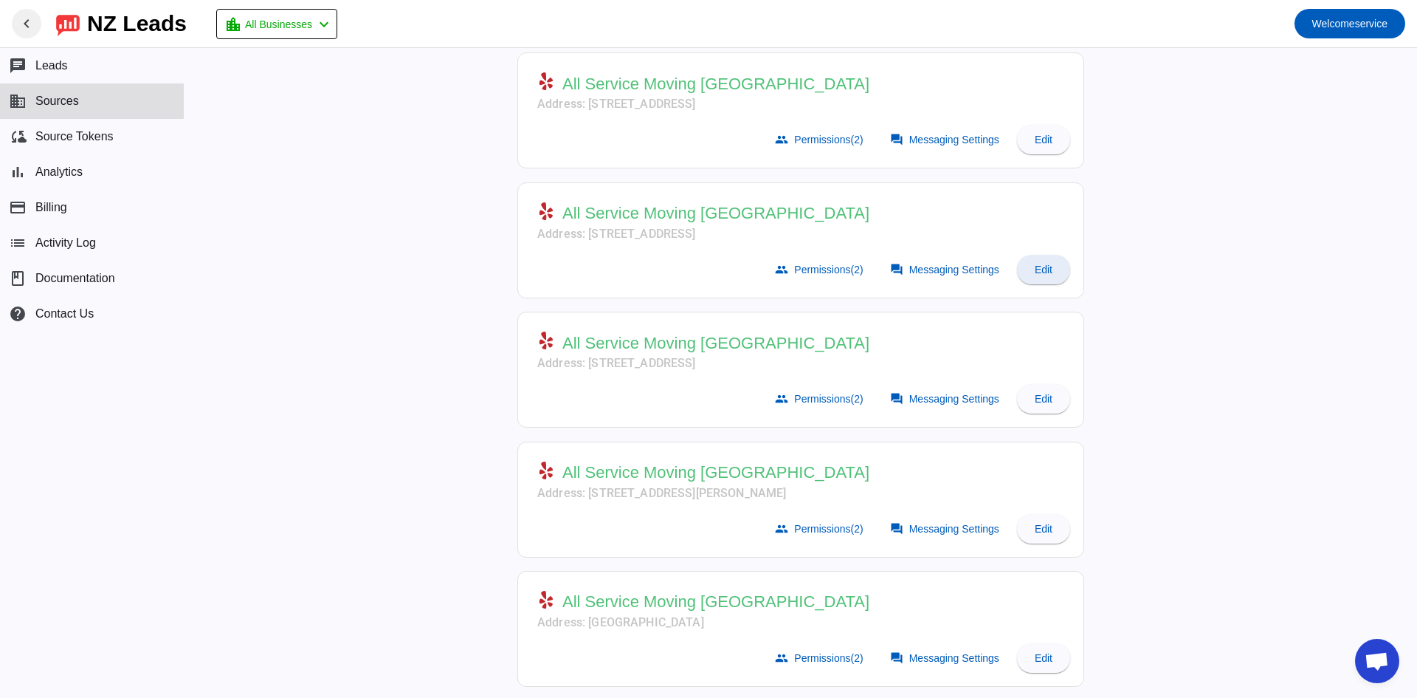
click at [1035, 271] on span "Edit" at bounding box center [1044, 270] width 18 height 12
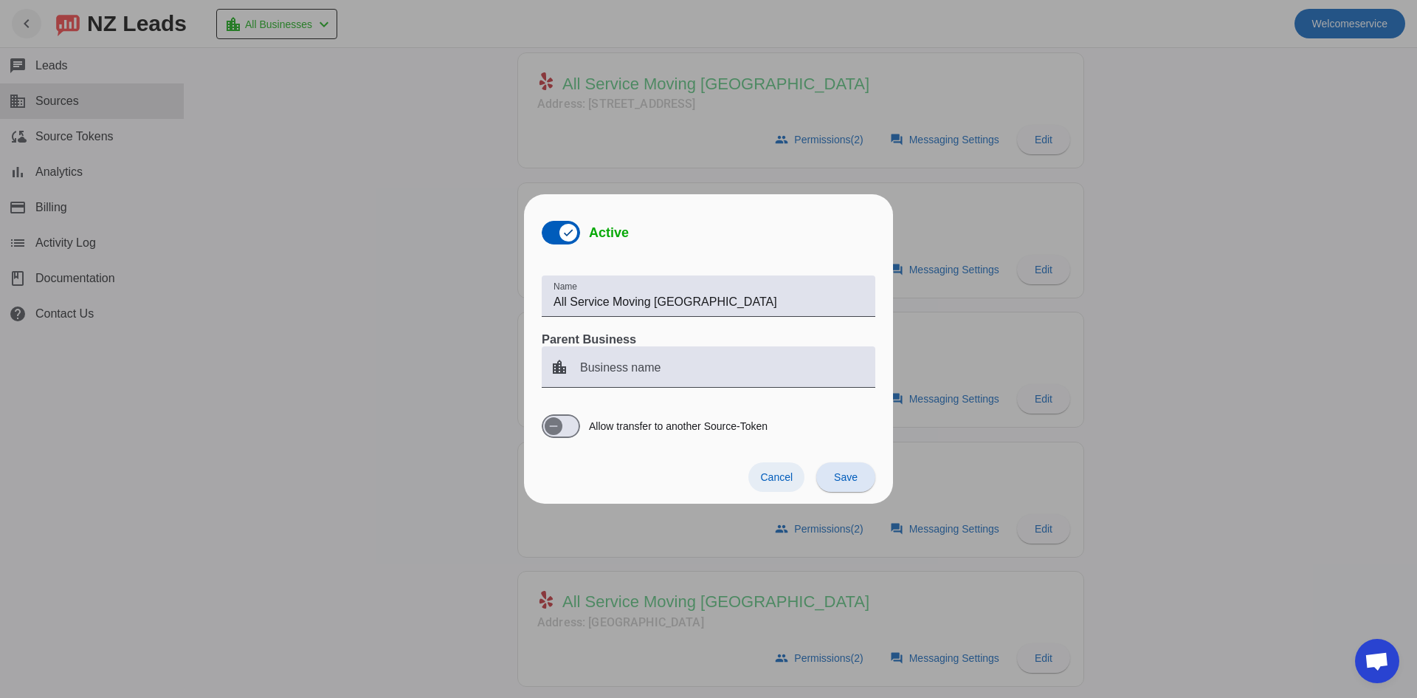
click at [781, 483] on span "Cancel" at bounding box center [776, 477] width 32 height 12
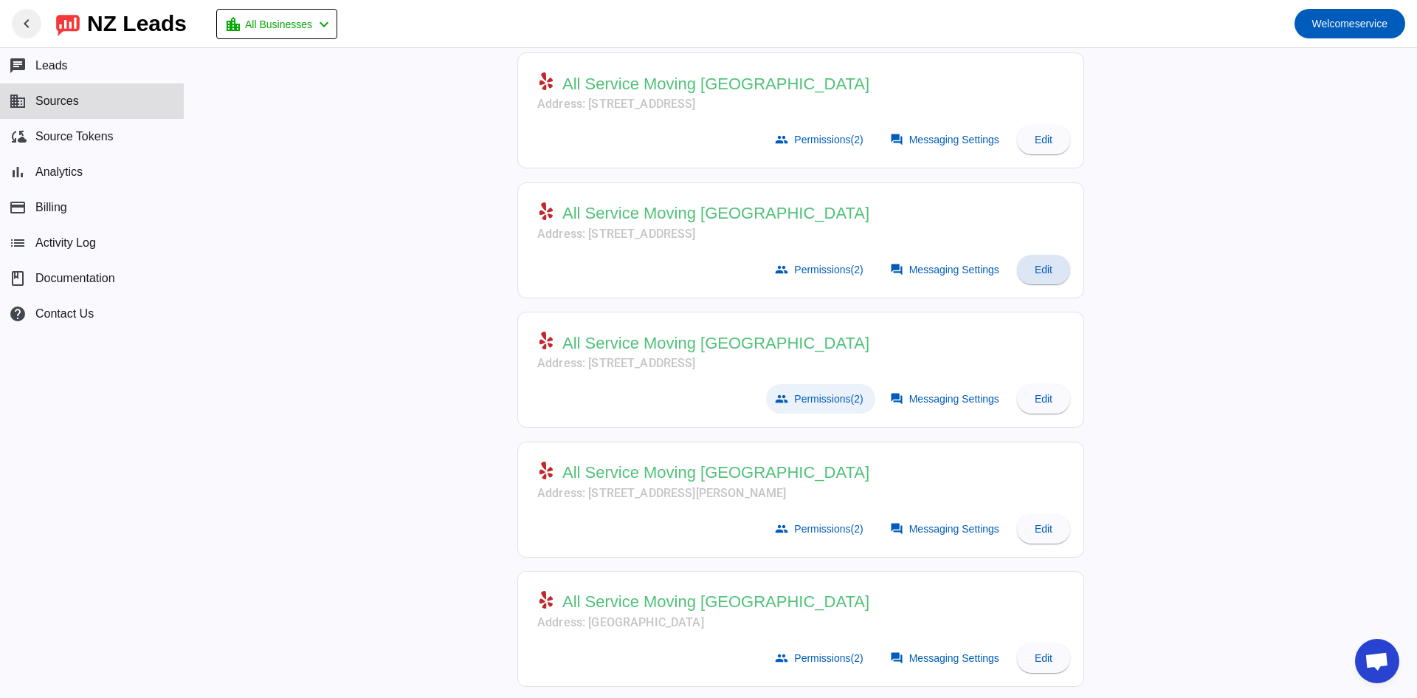
click at [818, 400] on span "Permissions (2)" at bounding box center [828, 399] width 69 height 12
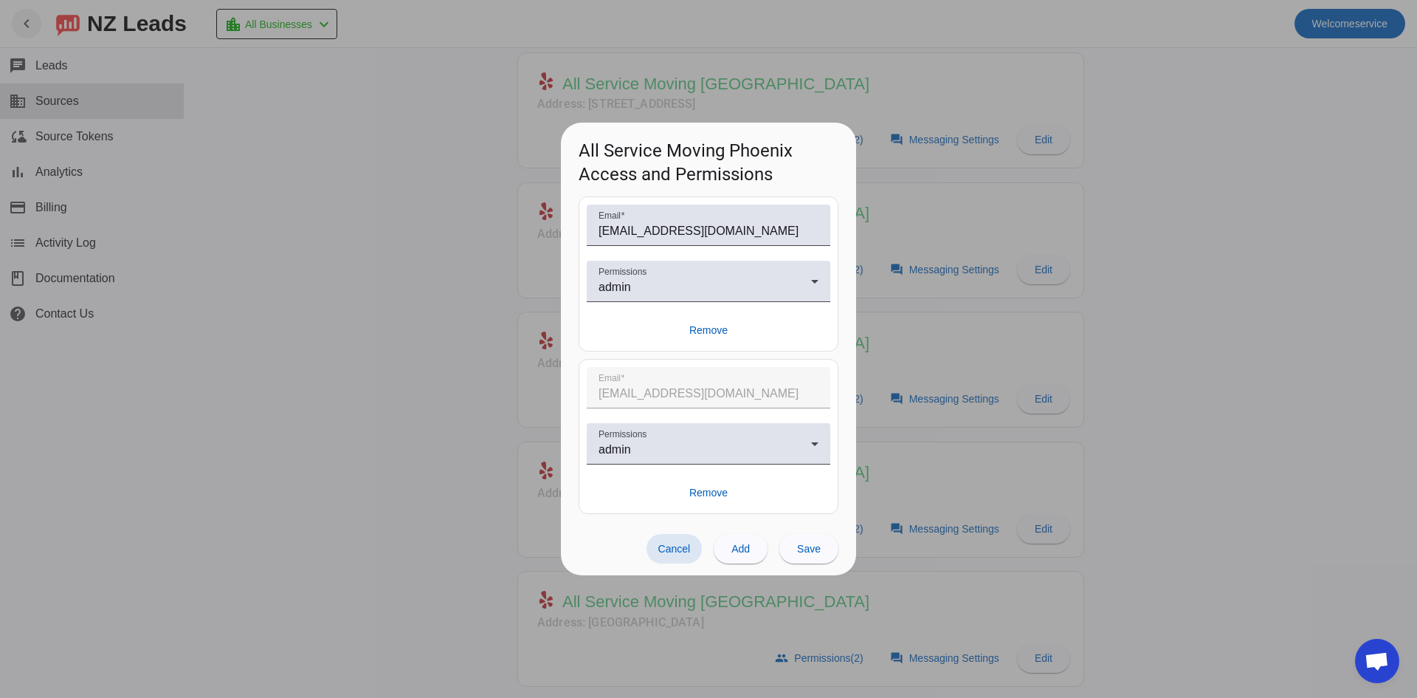
click at [668, 550] on span "Cancel" at bounding box center [674, 549] width 32 height 12
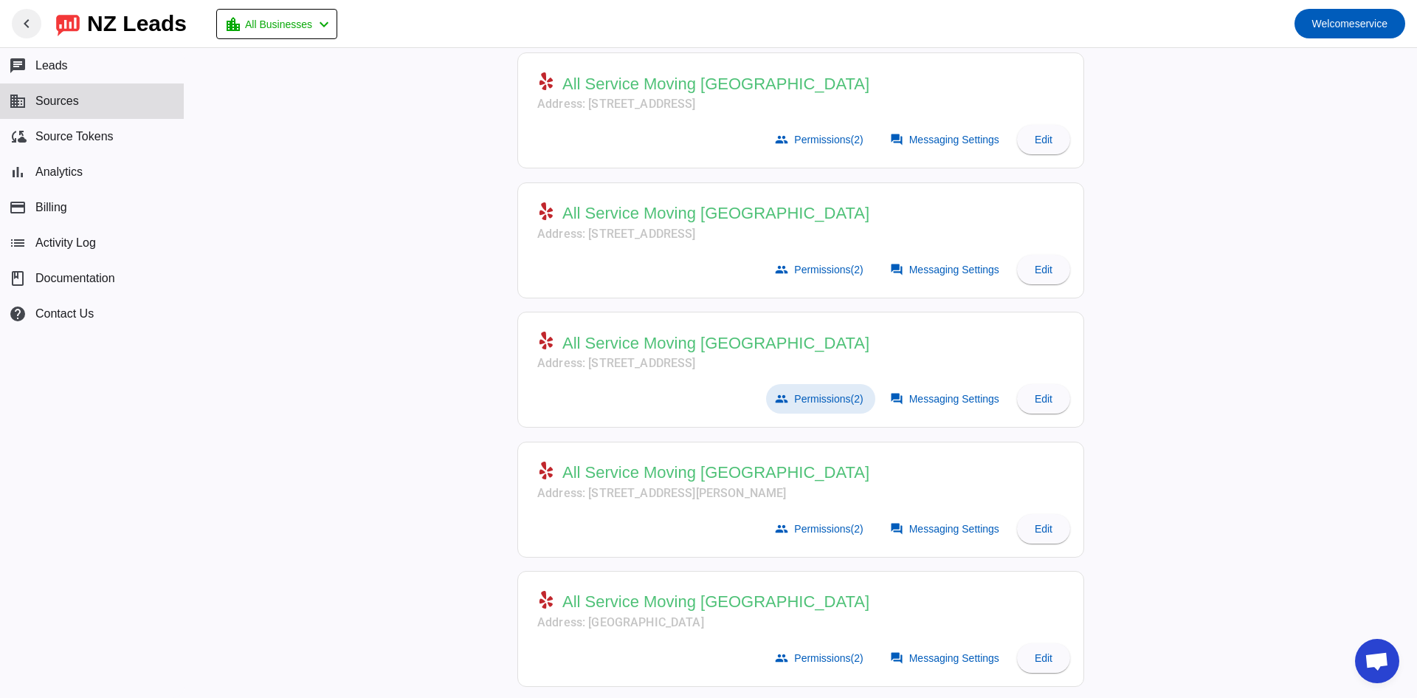
scroll to position [248, 0]
click at [65, 67] on span "Leads" at bounding box center [51, 65] width 32 height 13
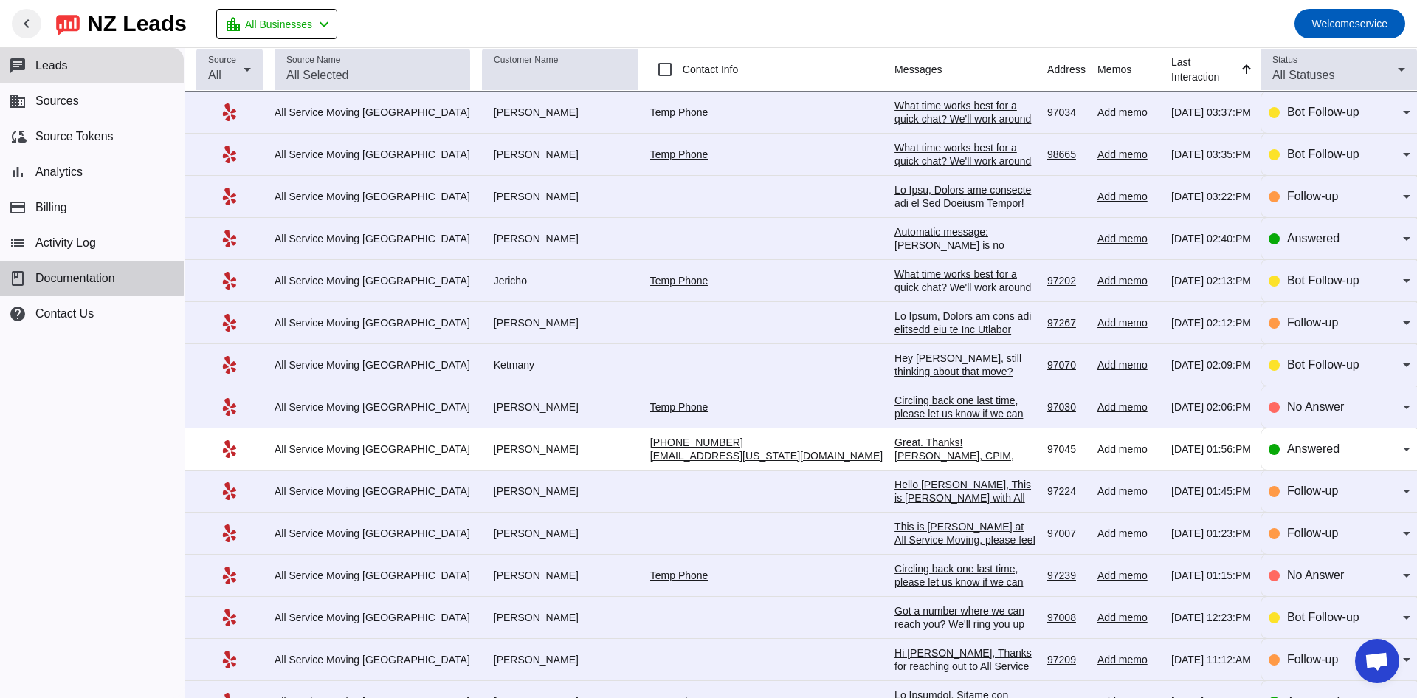
click at [52, 272] on span "Documentation" at bounding box center [75, 278] width 80 height 13
